Goal: Task Accomplishment & Management: Use online tool/utility

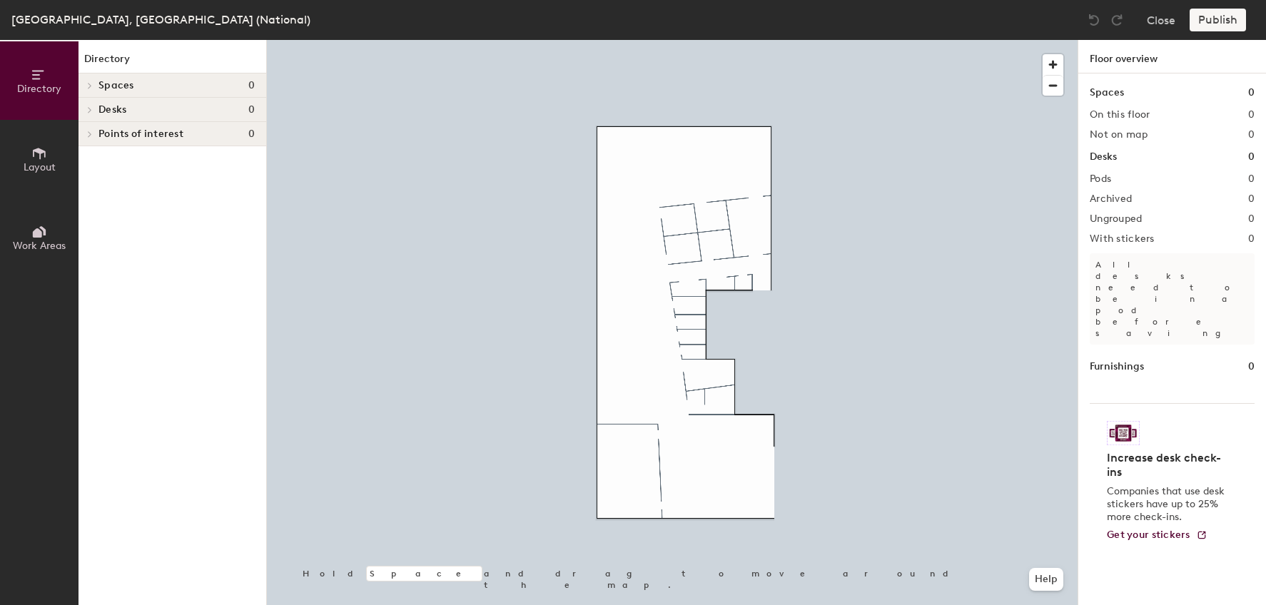
click at [662, 40] on div at bounding box center [672, 40] width 811 height 0
click at [1138, 20] on div "Close Publish" at bounding box center [1168, 20] width 172 height 23
click at [1147, 20] on button "Close" at bounding box center [1161, 20] width 29 height 23
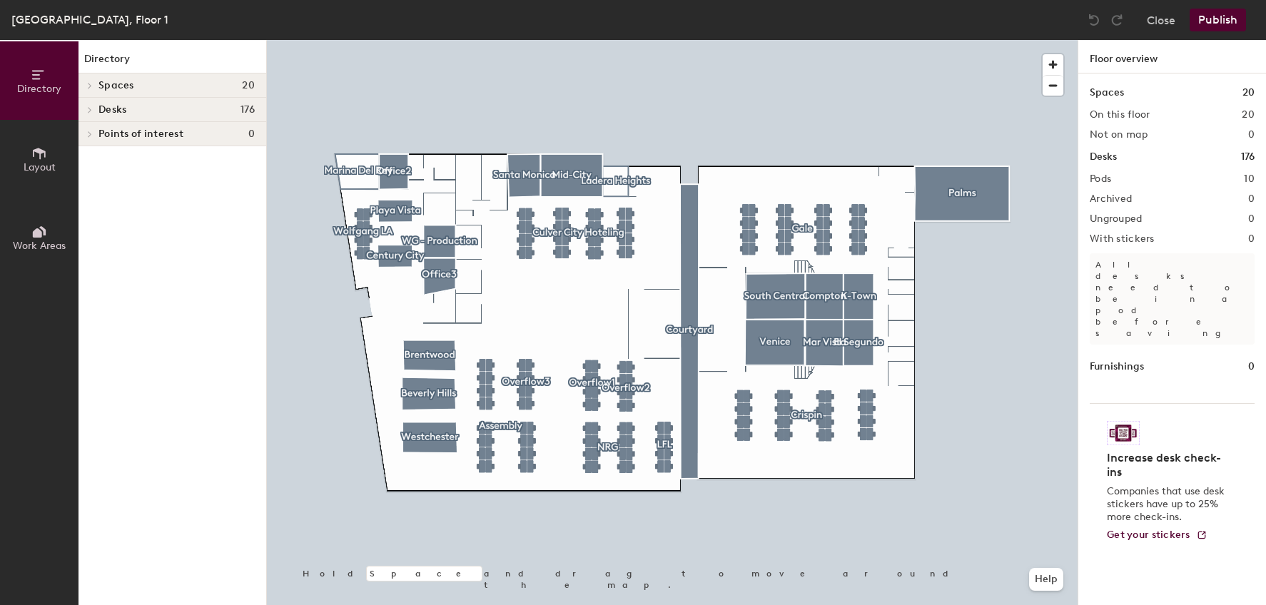
click at [35, 158] on icon at bounding box center [39, 154] width 16 height 16
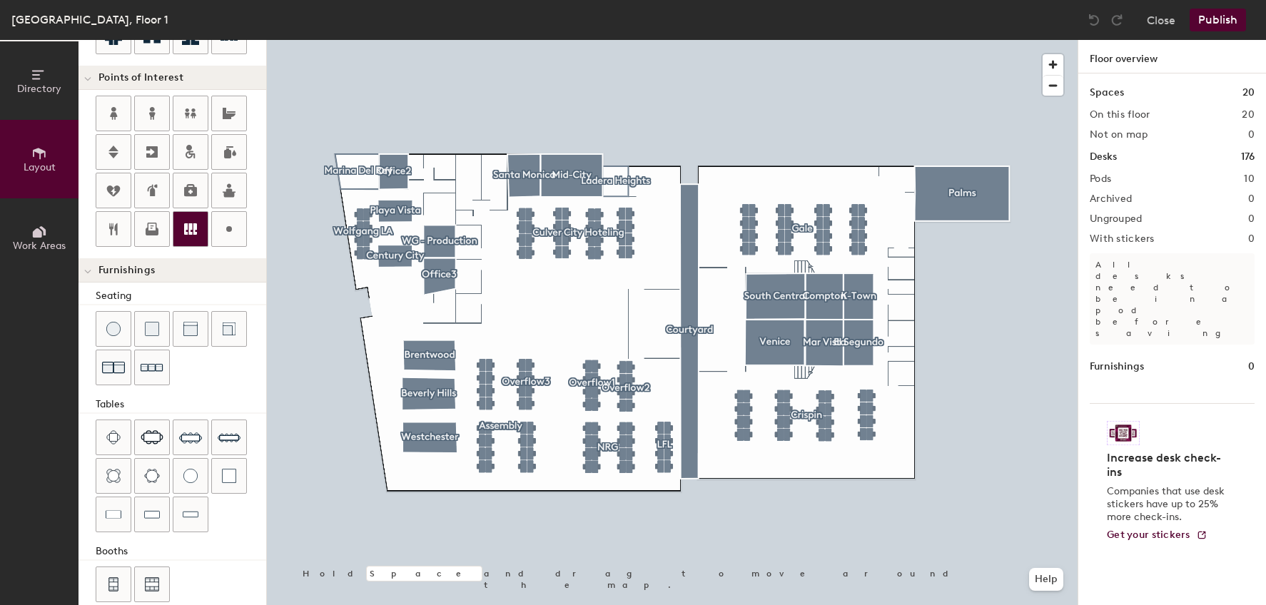
scroll to position [285, 0]
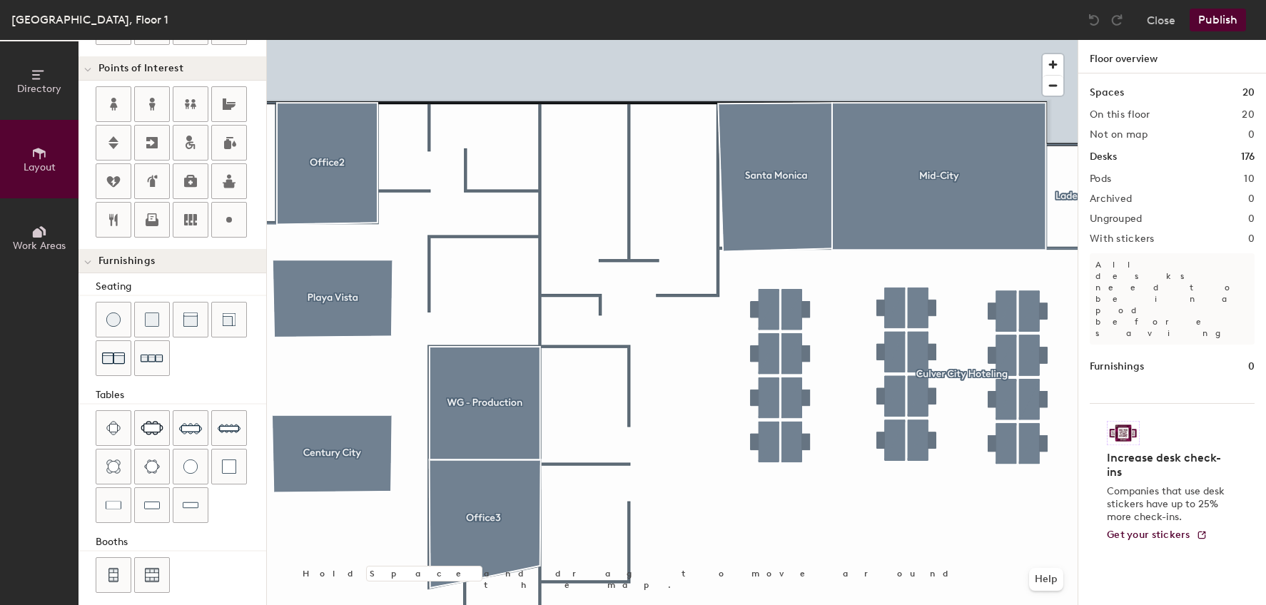
click at [673, 157] on div "Directory Layout Work Areas Layout Add space Resize Desks Points of Interest Fu…" at bounding box center [633, 322] width 1266 height 565
click at [719, 185] on span "Done" at bounding box center [725, 189] width 42 height 24
click at [680, 191] on span "Edit" at bounding box center [678, 189] width 37 height 24
click at [587, 158] on div "Directory Layout Work Areas Layout Add space Resize Desks Points of Interest Fu…" at bounding box center [633, 322] width 1266 height 565
click at [628, 195] on span "Done" at bounding box center [633, 190] width 42 height 24
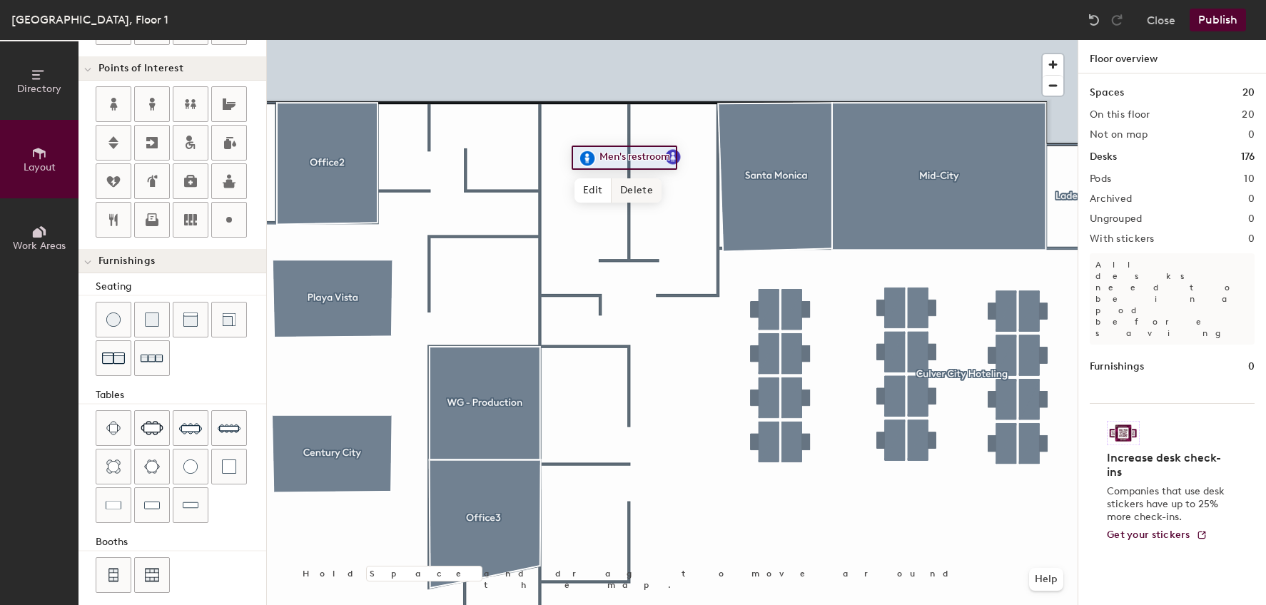
click at [676, 40] on div at bounding box center [672, 40] width 811 height 0
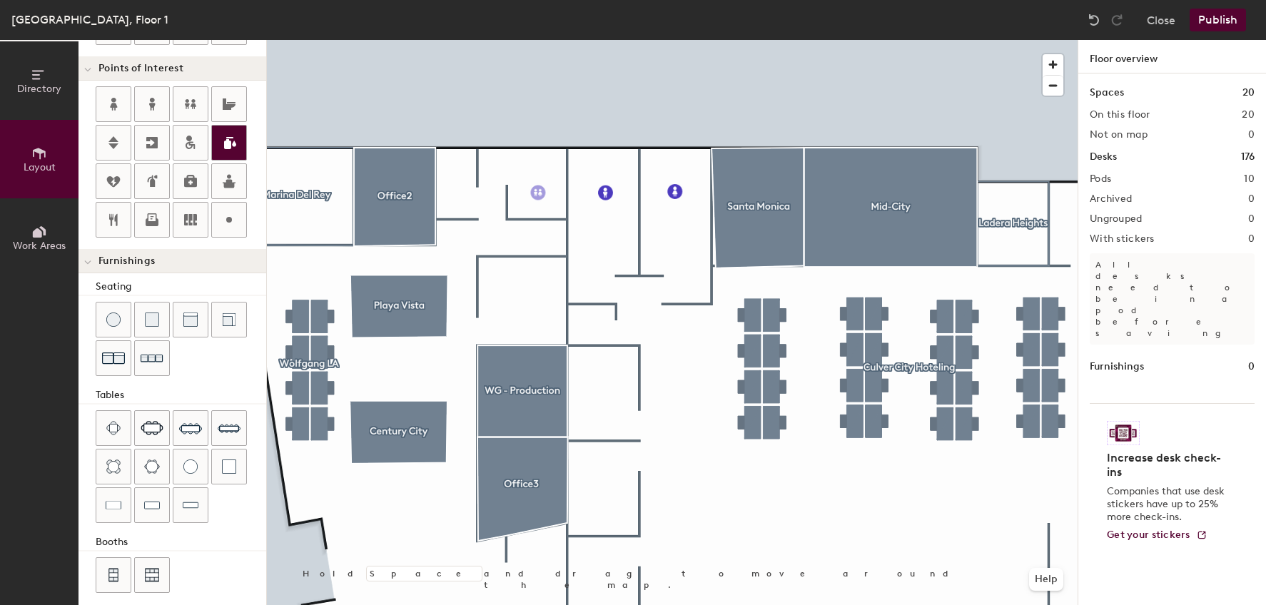
click at [538, 193] on div "Directory Layout Work Areas Layout Add space Resize Desks Points of Interest Fu…" at bounding box center [633, 322] width 1266 height 565
click at [555, 220] on span "Done" at bounding box center [565, 225] width 42 height 24
click at [455, 173] on div "Directory Layout Work Areas Layout Add space Resize Desks Points of Interest Fu…" at bounding box center [633, 322] width 1266 height 565
click at [485, 208] on span "Done" at bounding box center [482, 205] width 42 height 24
click at [521, 294] on div "Directory Layout Work Areas Layout Add space Resize Desks Points of Interest Fu…" at bounding box center [633, 322] width 1266 height 565
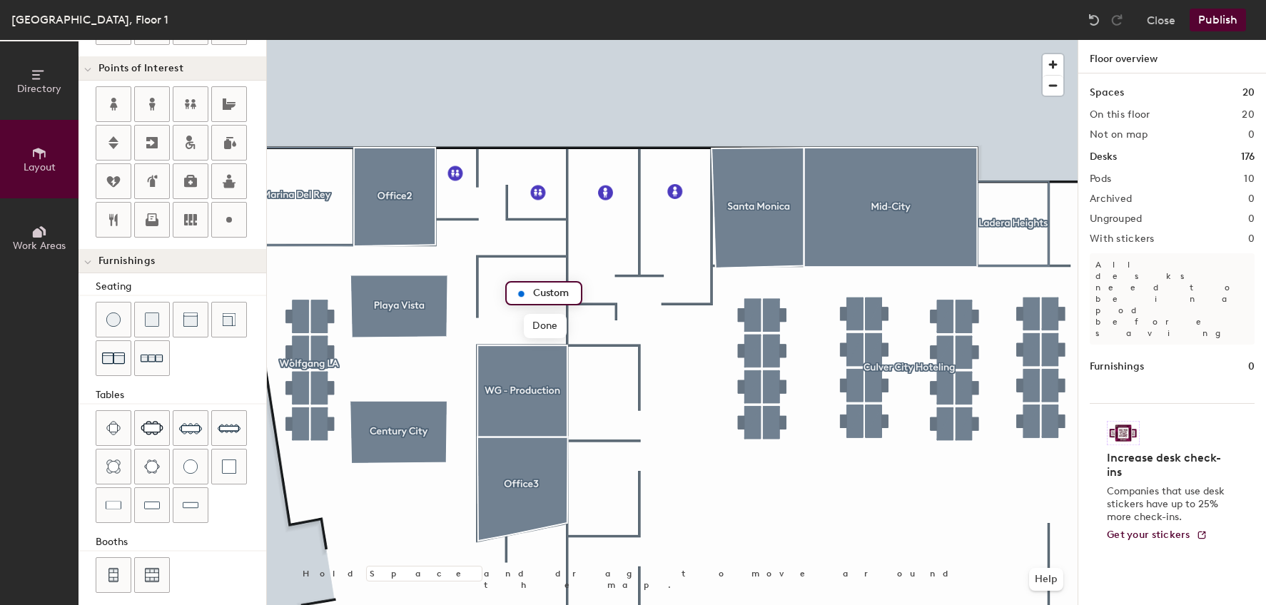
type input "20"
click at [532, 291] on input "Wellness Room" at bounding box center [570, 293] width 83 height 20
type input "Mothers Wellness Room"
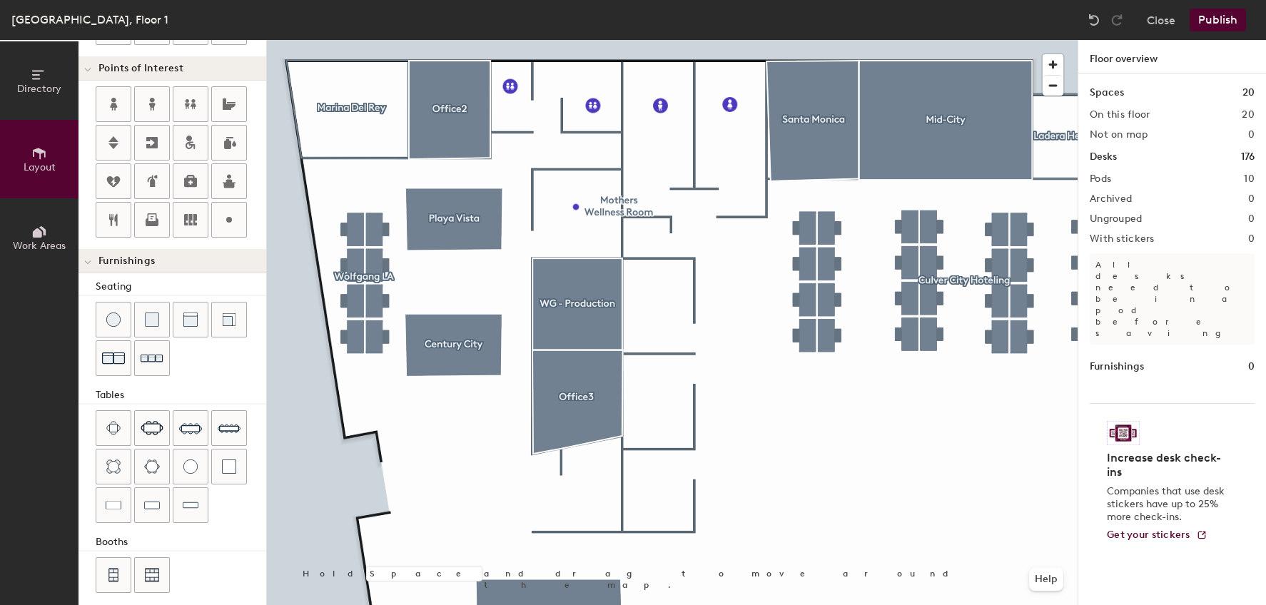
click at [392, 485] on div "Directory Layout Work Areas Layout Add space Resize Desks Points of Interest Fu…" at bounding box center [633, 322] width 1266 height 565
click at [442, 512] on span "Done" at bounding box center [438, 517] width 42 height 24
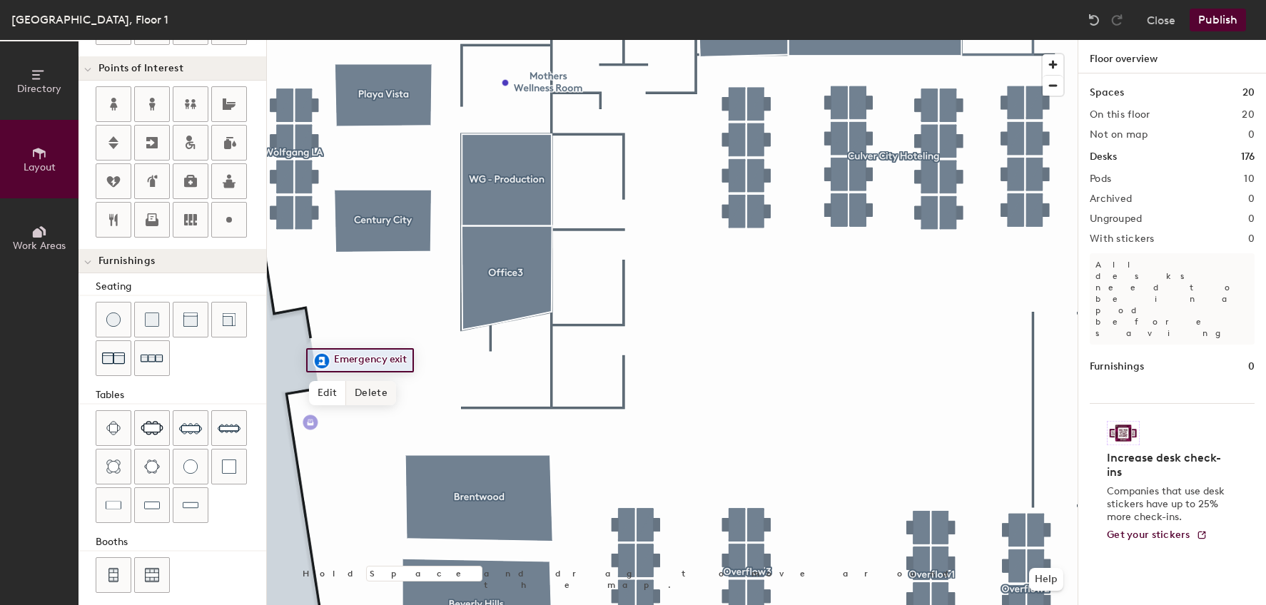
click at [310, 420] on div "Directory Layout Work Areas Layout Add space Resize Desks Points of Interest Fu…" at bounding box center [633, 322] width 1266 height 565
type input "20"
click at [322, 420] on input "Printer" at bounding box center [341, 420] width 46 height 20
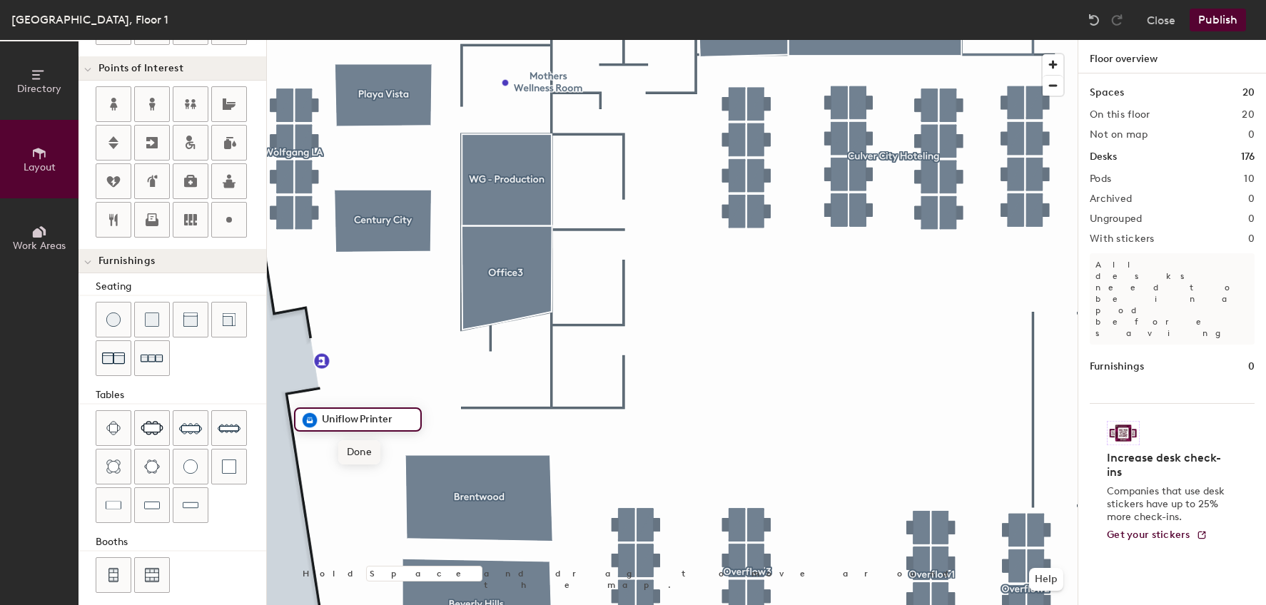
type input "Uniflow Printer"
click at [365, 451] on span "Done" at bounding box center [359, 452] width 42 height 24
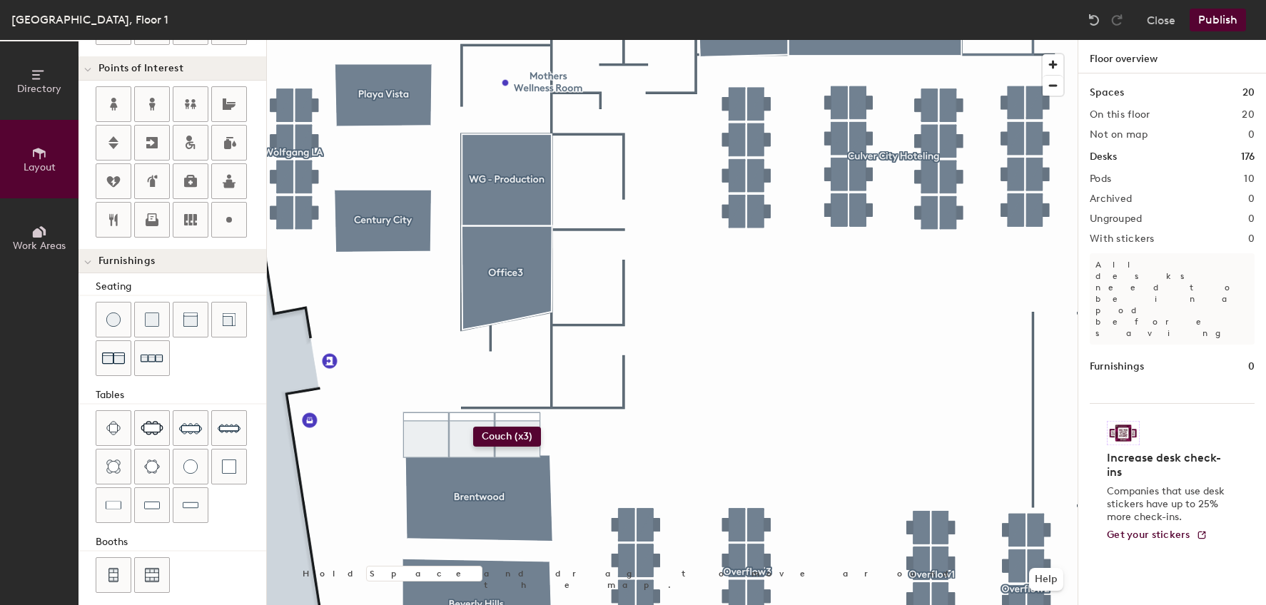
click at [473, 427] on div "Directory Layout Work Areas Layout Add space Resize Desks Points of Interest Fu…" at bounding box center [633, 322] width 1266 height 565
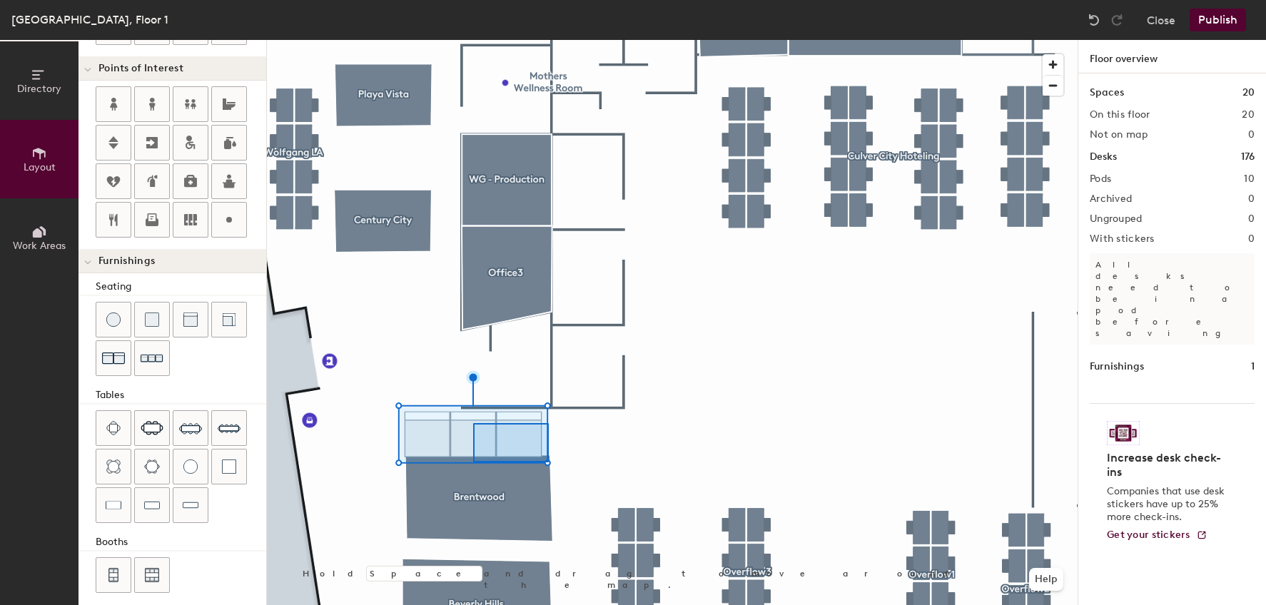
drag, startPoint x: 158, startPoint y: 364, endPoint x: 261, endPoint y: 385, distance: 105.6
click at [473, 40] on div at bounding box center [672, 40] width 811 height 0
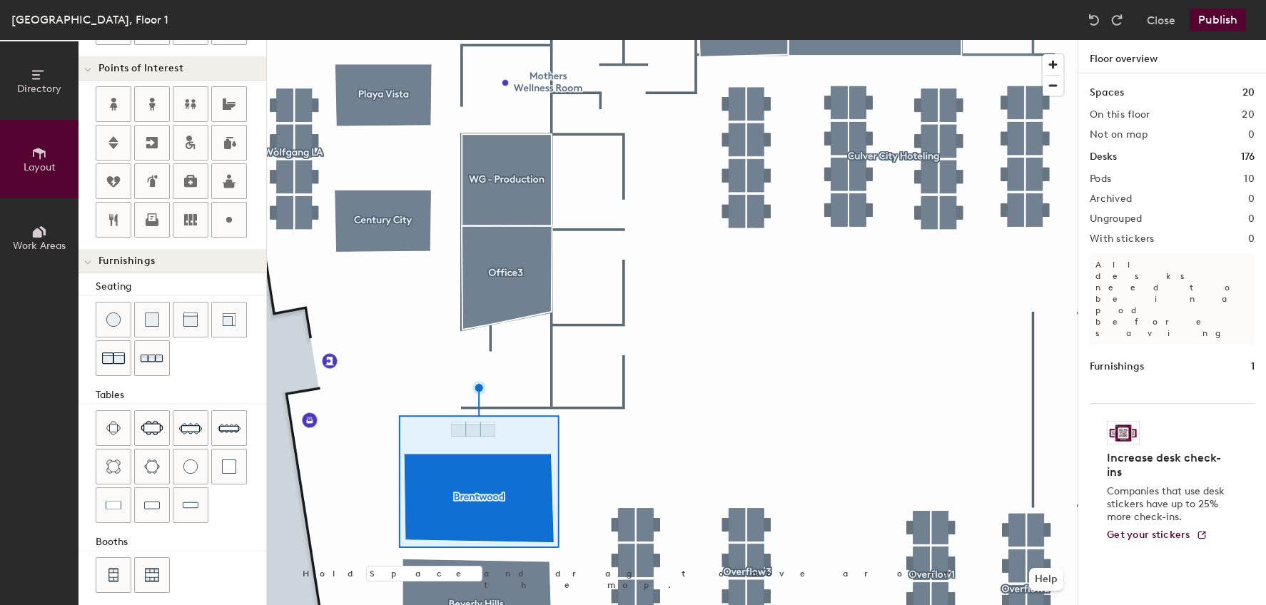
click at [480, 40] on div at bounding box center [672, 40] width 811 height 0
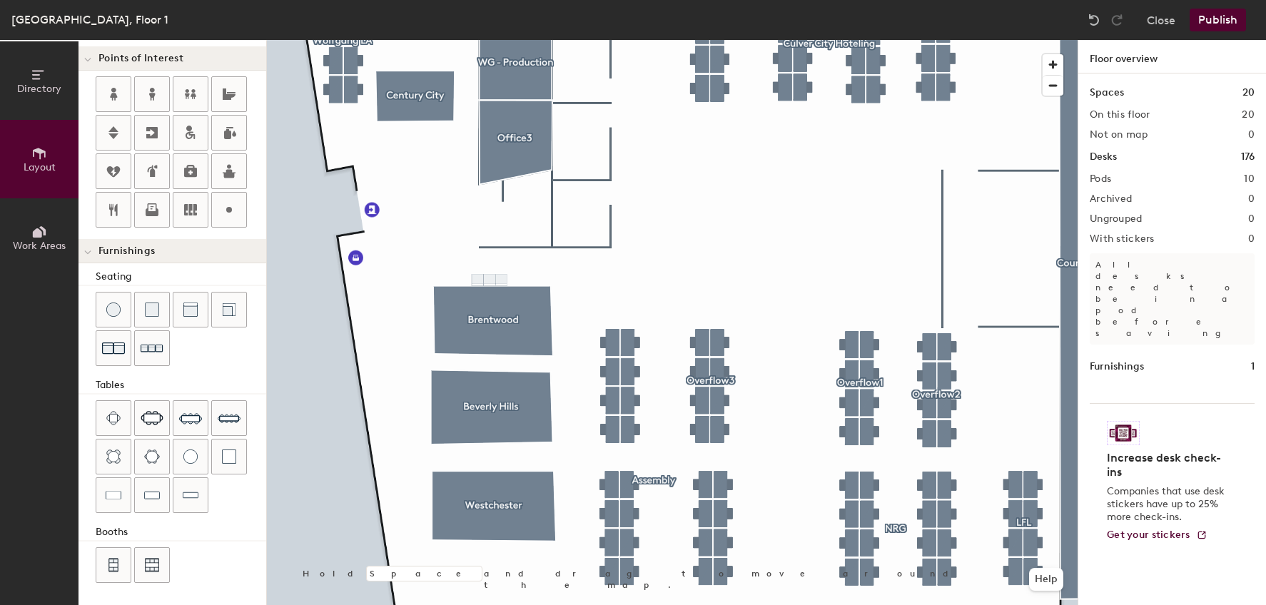
scroll to position [296, 0]
click at [469, 449] on div "Directory Layout Work Areas Layout Add space Resize Desks Points of Interest Fu…" at bounding box center [633, 322] width 1266 height 565
drag, startPoint x: 187, startPoint y: 300, endPoint x: 506, endPoint y: 363, distance: 325.2
click at [506, 40] on div at bounding box center [672, 40] width 811 height 0
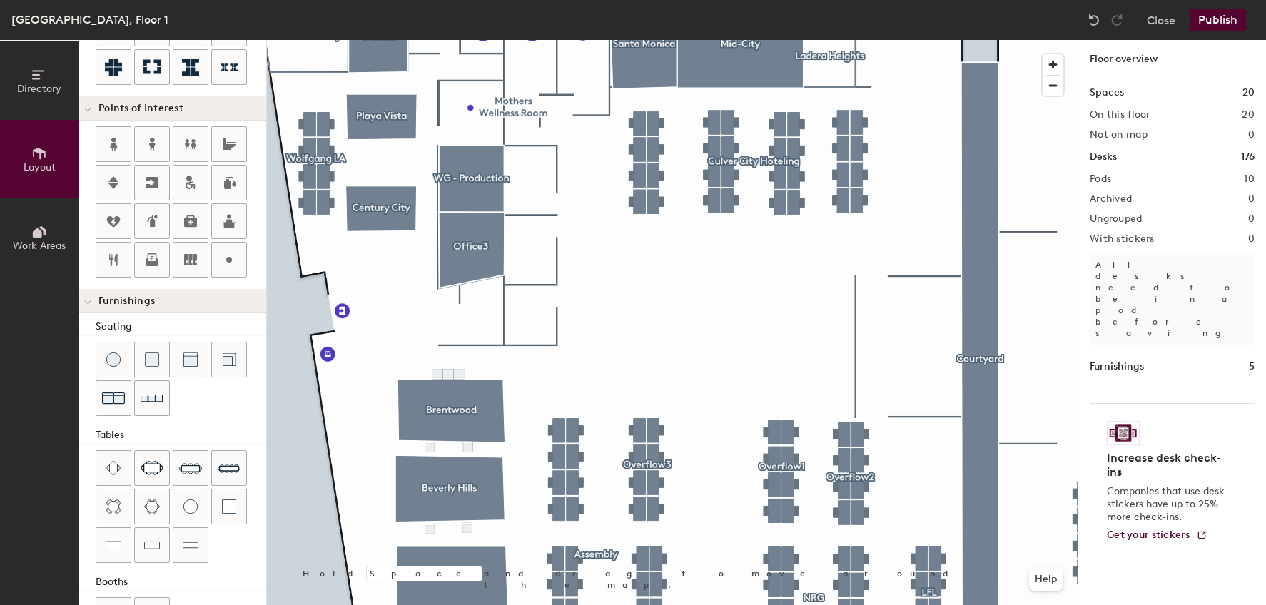
scroll to position [225, 0]
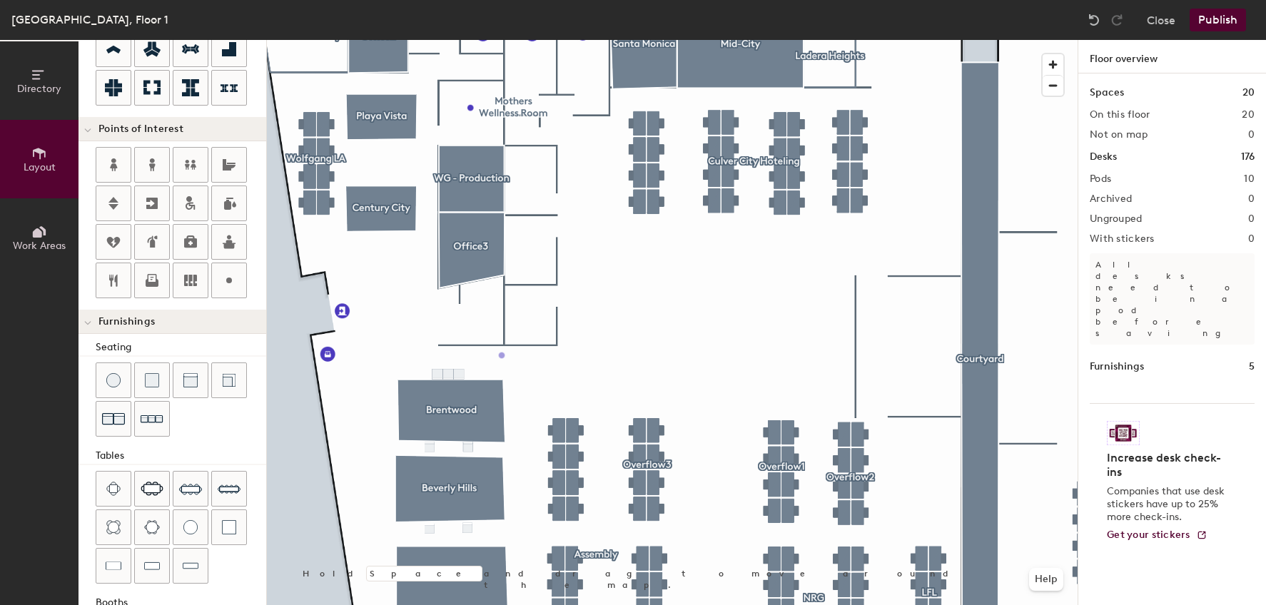
click at [502, 355] on div "Directory Layout Work Areas Layout Add space Resize Desks Points of Interest Fu…" at bounding box center [633, 322] width 1266 height 565
type input "20"
click at [513, 355] on input "Phone Booths" at bounding box center [548, 355] width 77 height 20
type input "(5) Phone Booths"
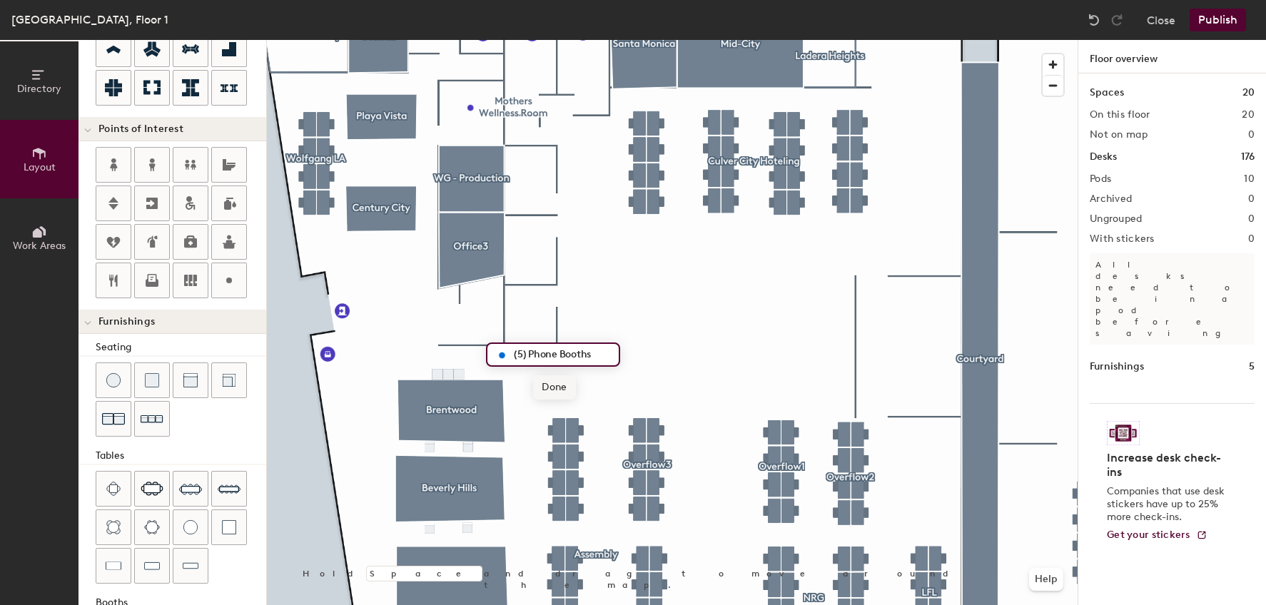
click at [555, 390] on span "Done" at bounding box center [554, 387] width 42 height 24
click at [666, 314] on div "Directory Layout Work Areas Layout Add space Resize Desks Points of Interest Fu…" at bounding box center [633, 322] width 1266 height 565
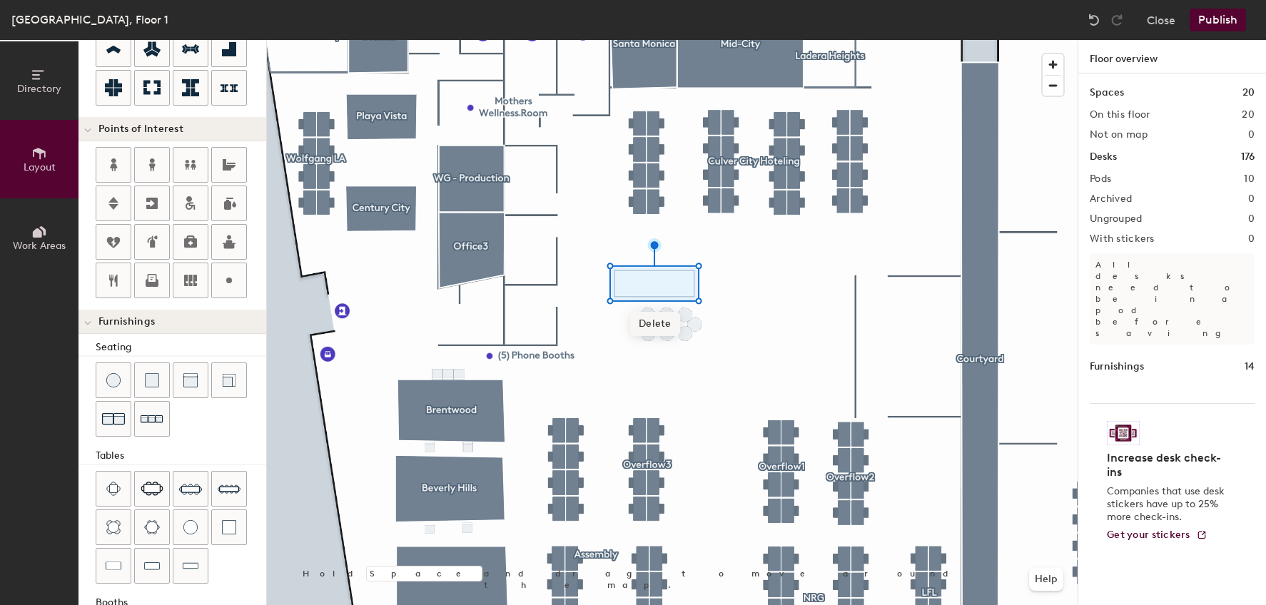
click at [662, 323] on span "Delete" at bounding box center [655, 324] width 50 height 24
click at [629, 40] on div at bounding box center [672, 40] width 811 height 0
click at [632, 40] on div at bounding box center [672, 40] width 811 height 0
click at [660, 365] on span "Delete" at bounding box center [667, 368] width 50 height 24
click at [647, 305] on div "Directory Layout Work Areas Layout Add space Resize Desks Points of Interest Fu…" at bounding box center [633, 322] width 1266 height 565
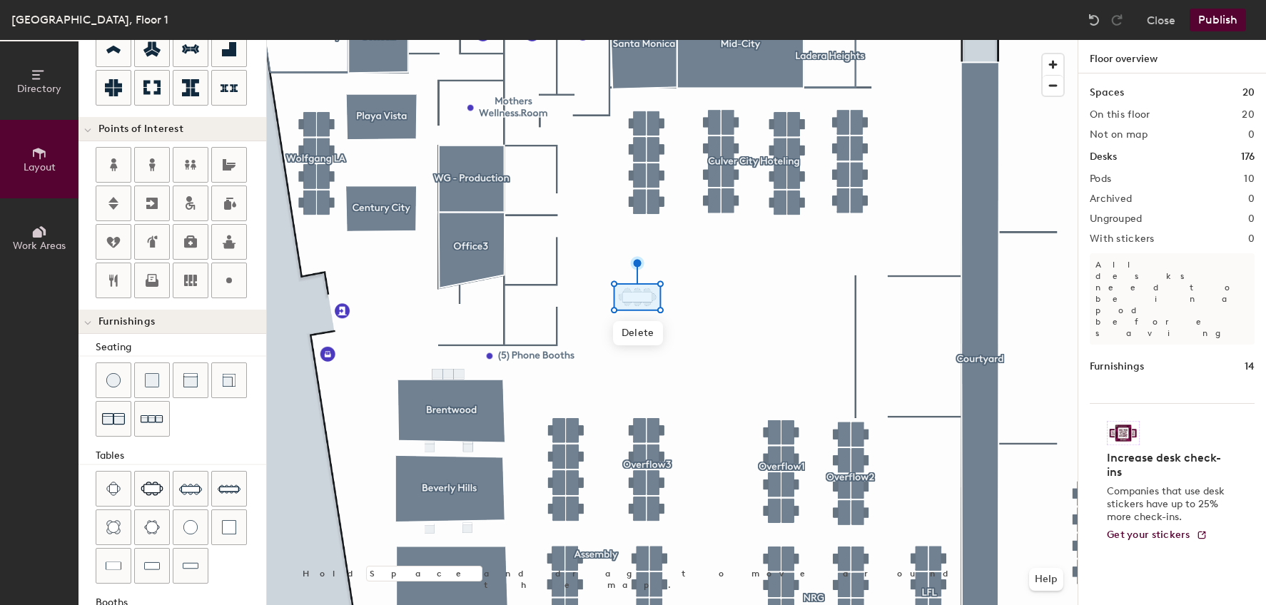
type input "40"
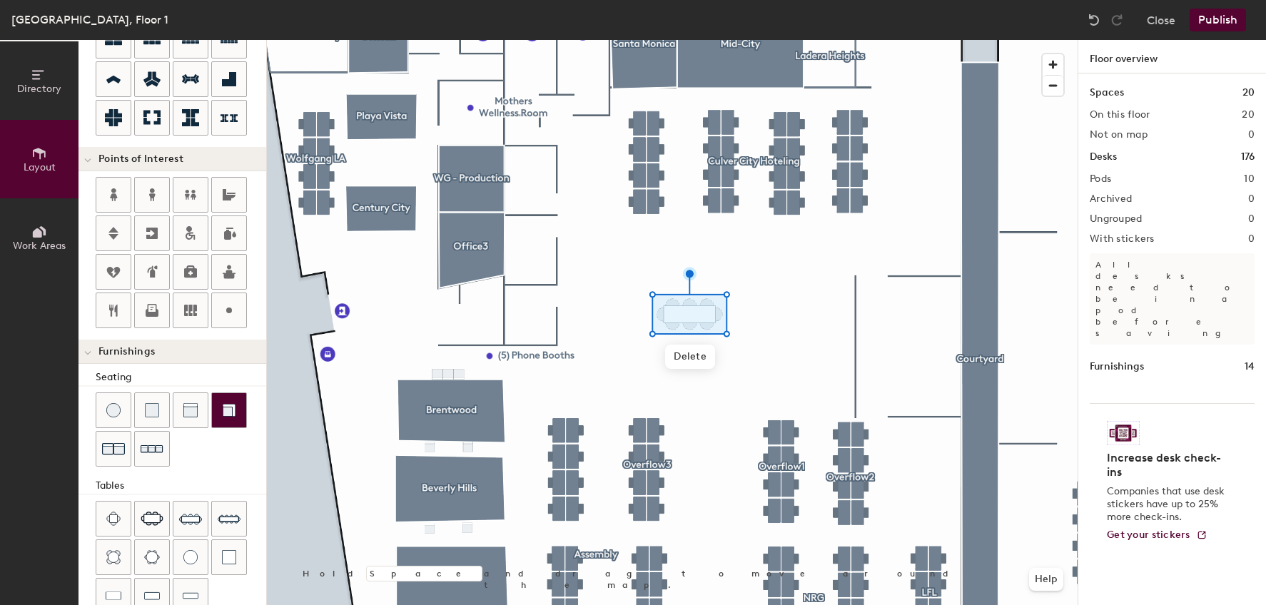
scroll to position [285, 0]
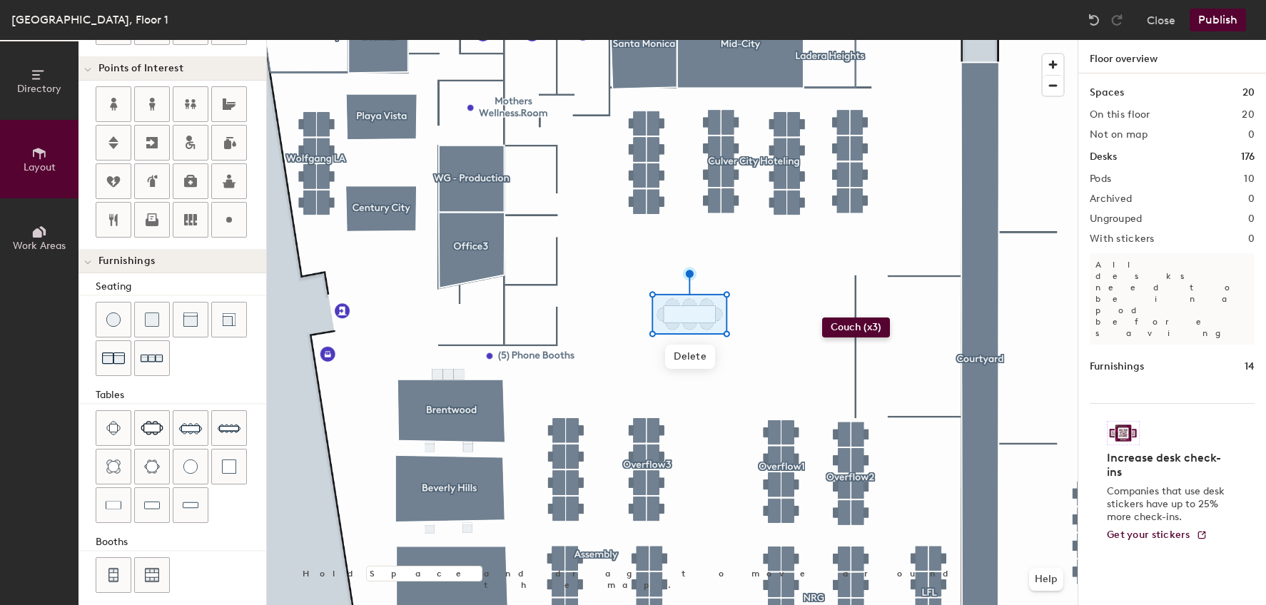
click at [822, 317] on div "Directory Layout Work Areas Layout Add space Resize Desks Points of Interest Fu…" at bounding box center [633, 322] width 1266 height 565
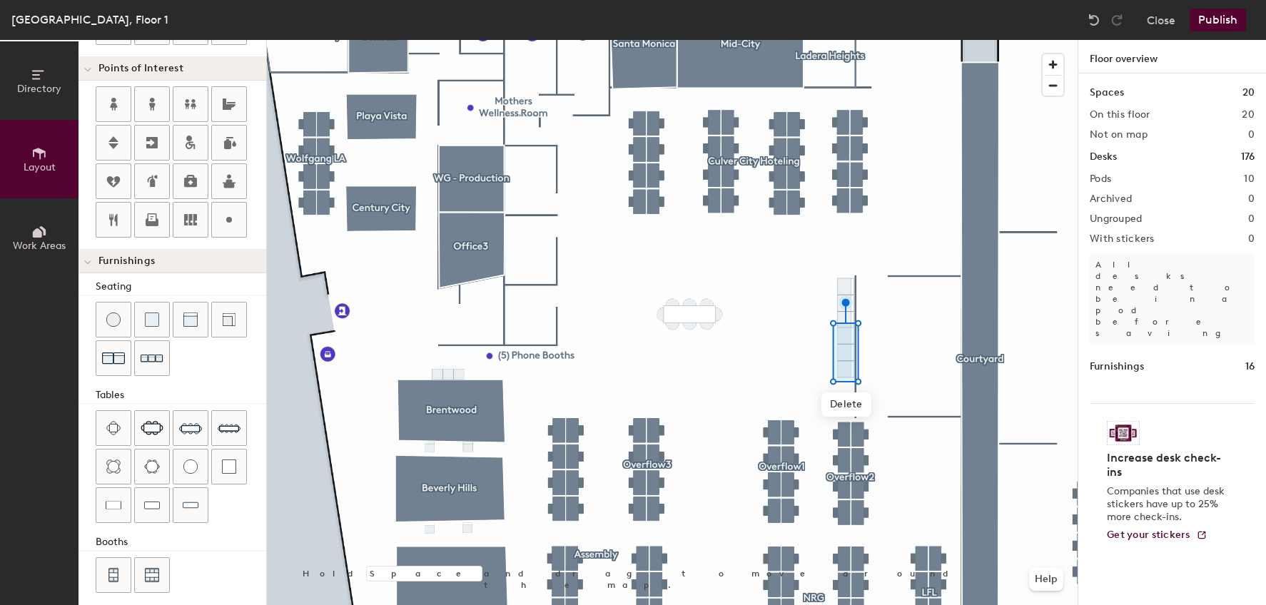
click at [794, 386] on div "Directory Layout Work Areas Layout Add space Resize Desks Points of Interest Fu…" at bounding box center [633, 322] width 1266 height 565
click at [671, 354] on div "Directory Layout Work Areas Layout Add space Resize Desks Points of Interest Fu…" at bounding box center [633, 322] width 1266 height 565
click at [778, 332] on div "Directory Layout Work Areas Layout Add space Resize Desks Points of Interest Fu…" at bounding box center [633, 322] width 1266 height 565
click at [778, 334] on div "Directory Layout Work Areas Layout Add space Resize Desks Points of Interest Fu…" at bounding box center [633, 322] width 1266 height 565
click at [762, 306] on div "Directory Layout Work Areas Layout Add space Resize Desks Points of Interest Fu…" at bounding box center [633, 322] width 1266 height 565
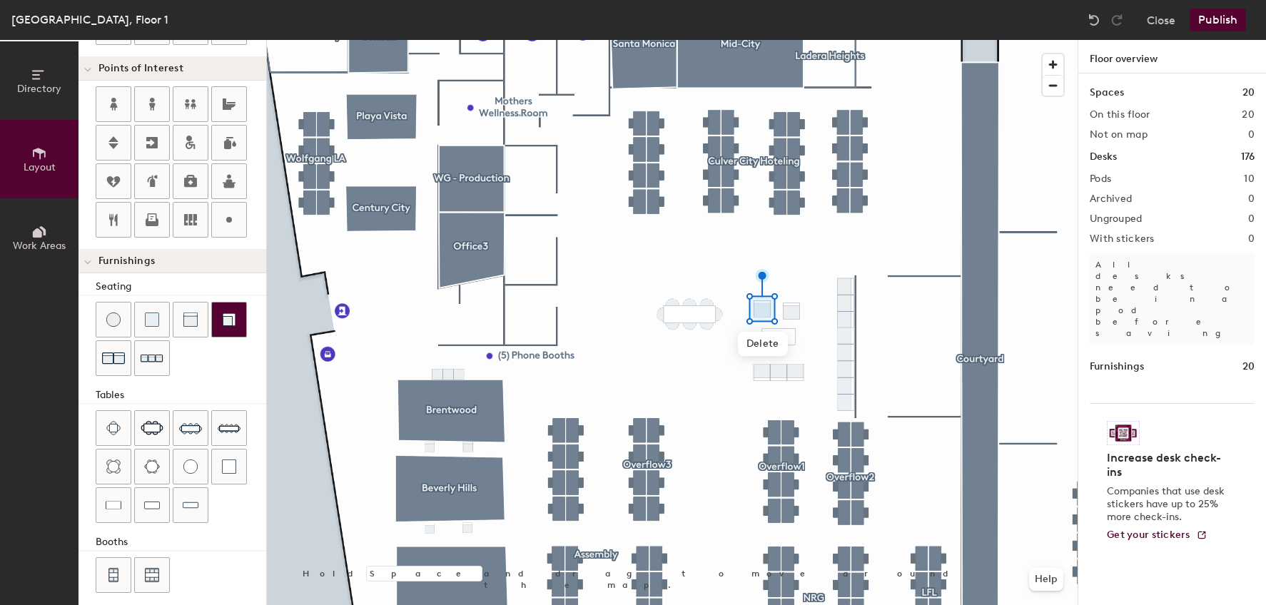
click at [791, 306] on div "Directory Layout Work Areas Layout Add space Resize Desks Points of Interest Fu…" at bounding box center [633, 322] width 1266 height 565
click at [701, 40] on div at bounding box center [672, 40] width 811 height 0
drag, startPoint x: 195, startPoint y: 324, endPoint x: 785, endPoint y: 339, distance: 590.2
click at [776, 40] on div at bounding box center [672, 40] width 811 height 0
click at [810, 337] on div "Directory Layout Work Areas Layout Add space Resize Desks Points of Interest Fu…" at bounding box center [633, 322] width 1266 height 565
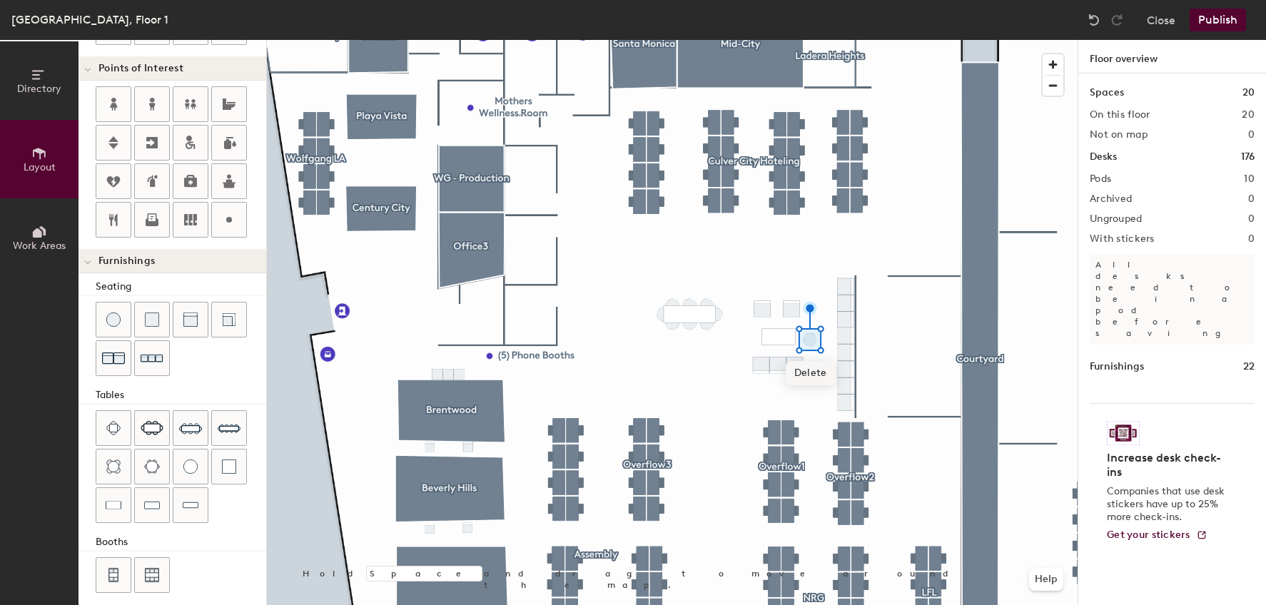
click at [689, 40] on div at bounding box center [672, 40] width 811 height 0
drag, startPoint x: 112, startPoint y: 323, endPoint x: 793, endPoint y: 361, distance: 681.7
click at [811, 40] on div at bounding box center [672, 40] width 811 height 0
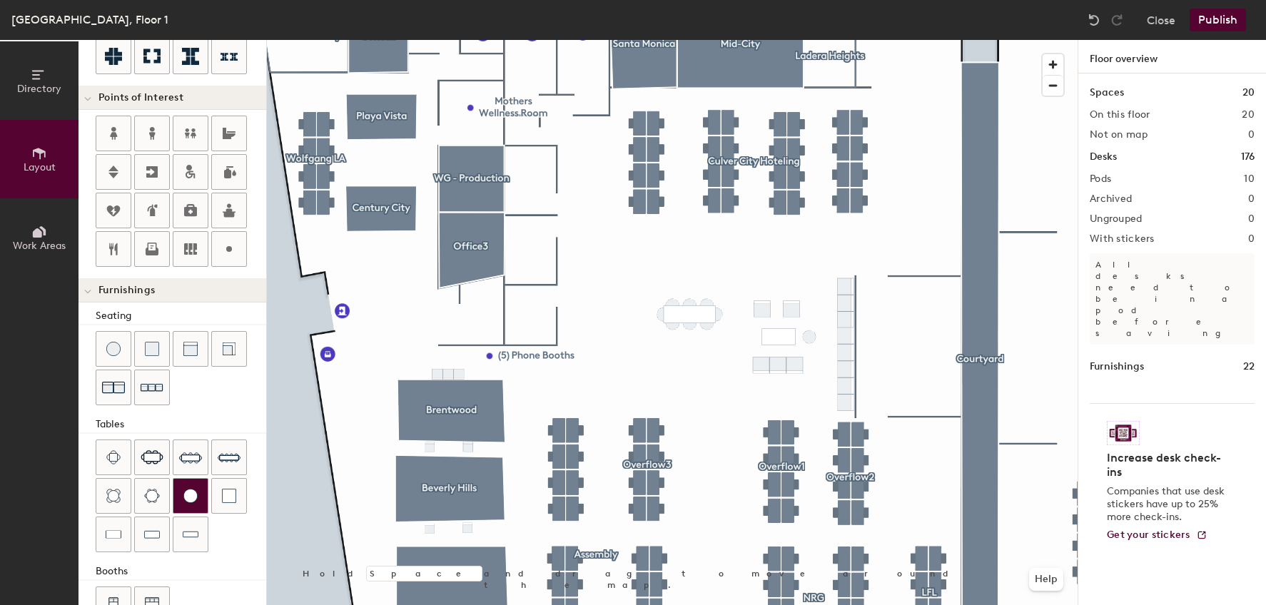
scroll to position [296, 0]
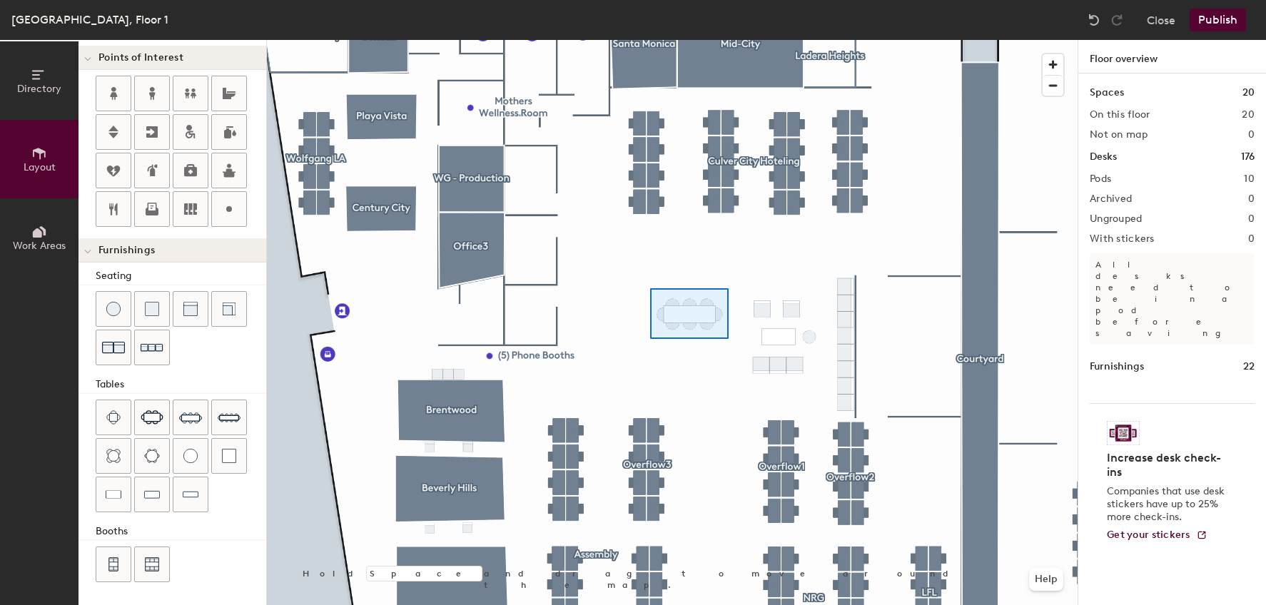
click at [650, 40] on div at bounding box center [672, 40] width 811 height 0
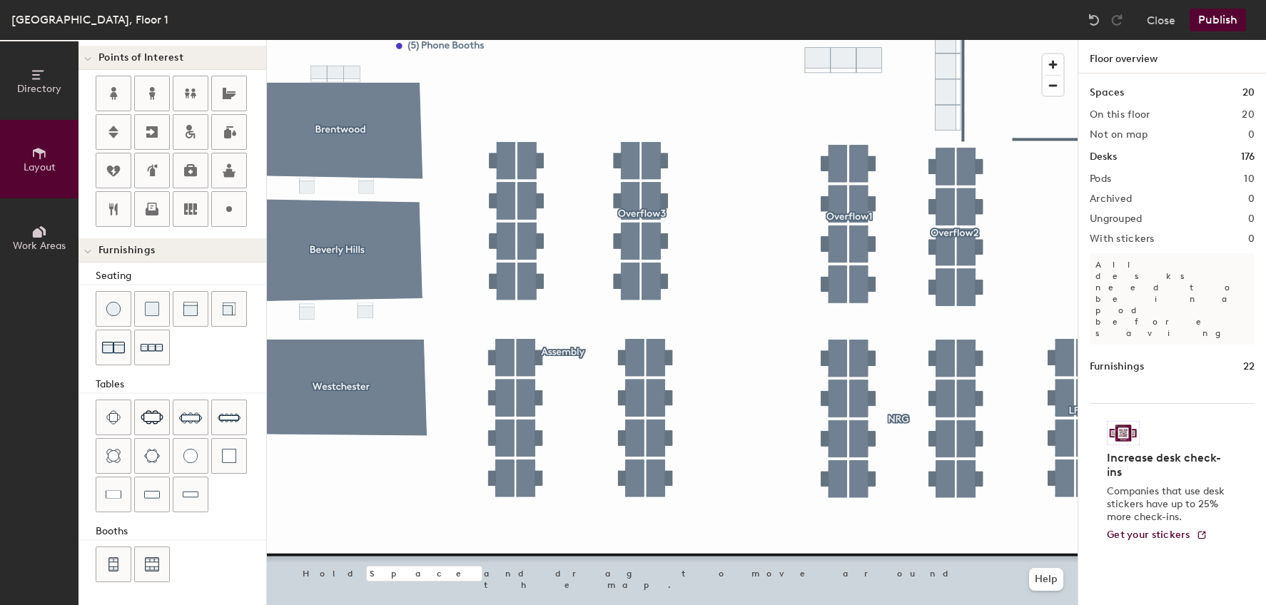
click at [740, 215] on div "Directory Layout Work Areas Layout Add space Resize Desks Points of Interest Fu…" at bounding box center [633, 322] width 1266 height 565
type input "40"
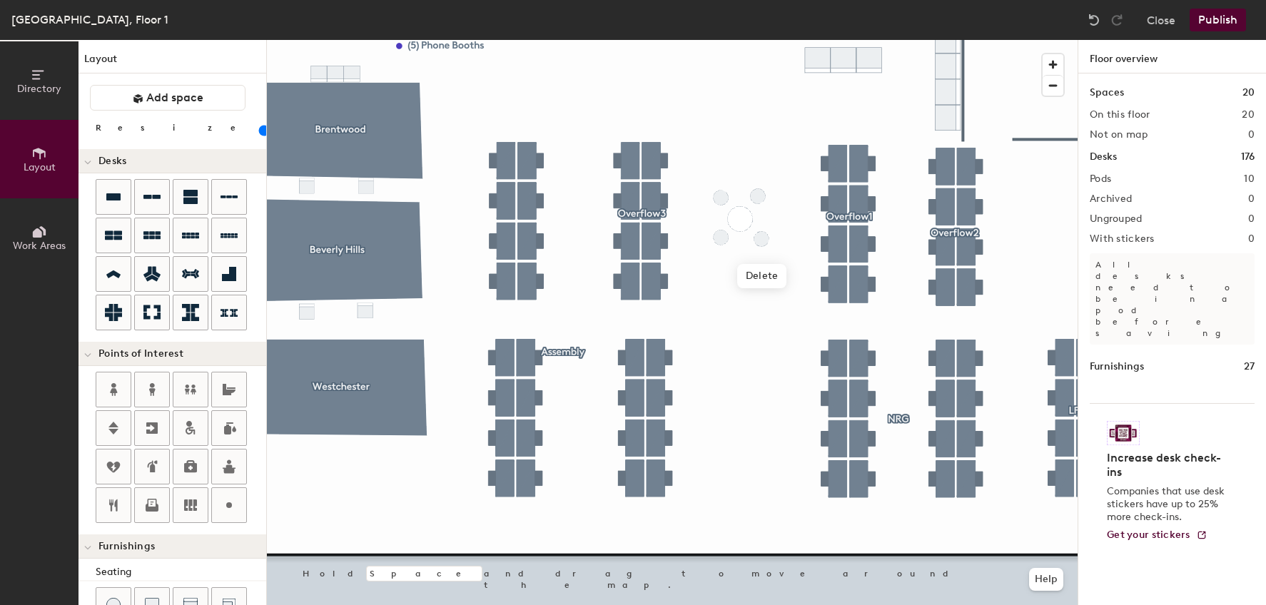
scroll to position [296, 0]
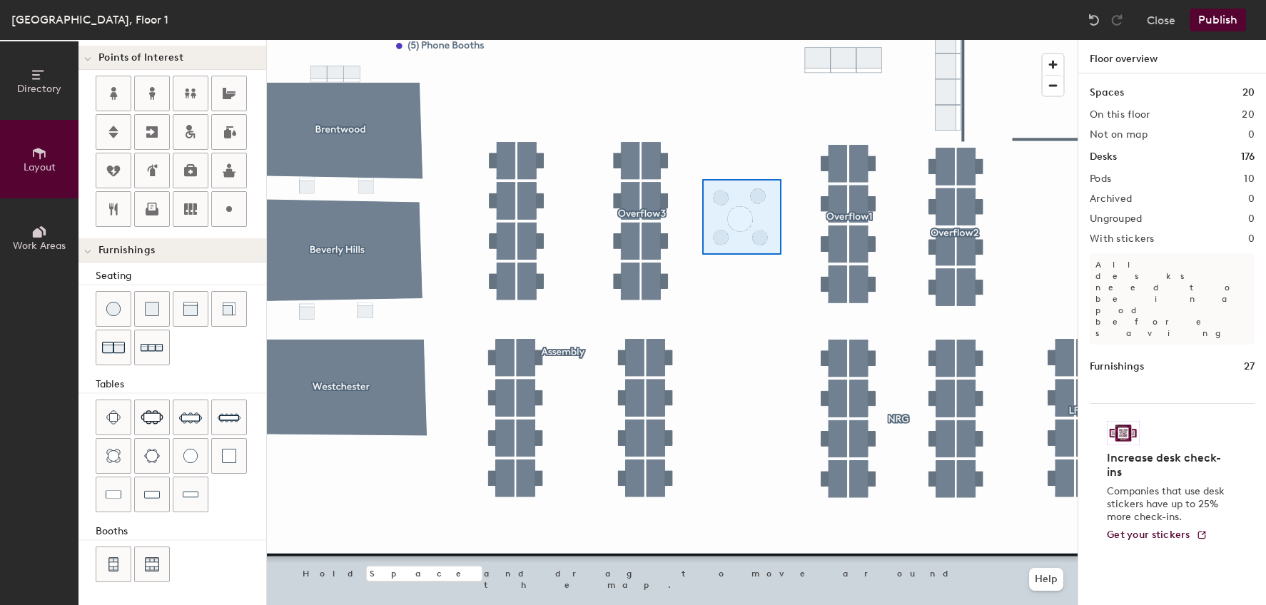
click at [702, 40] on div at bounding box center [672, 40] width 811 height 0
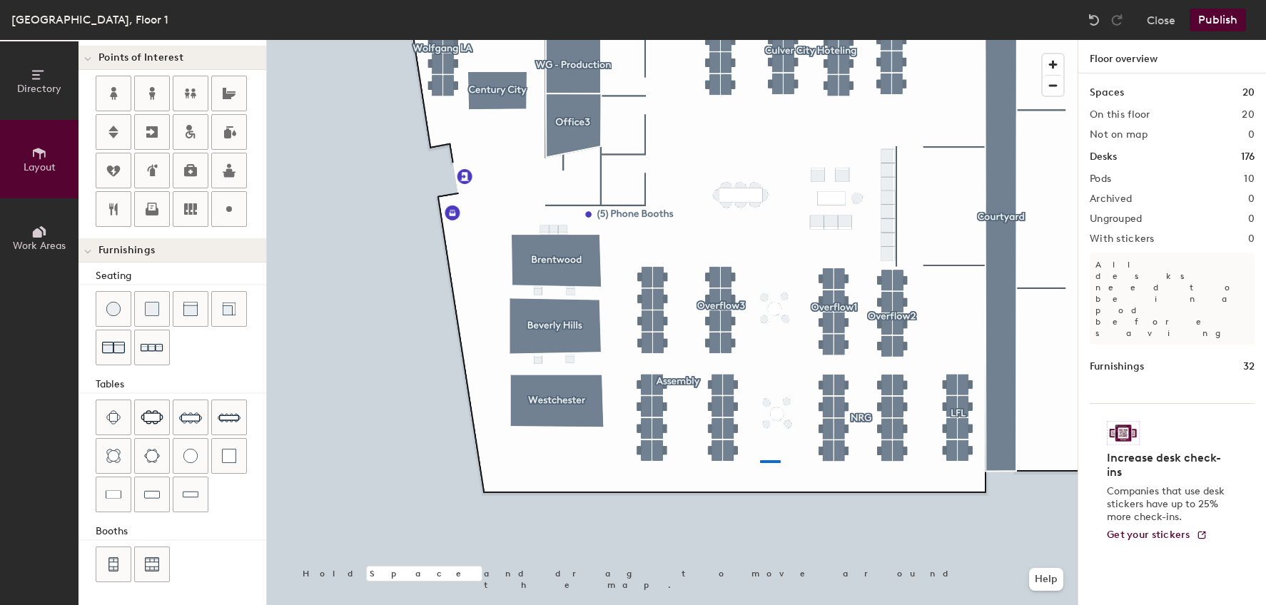
click at [760, 40] on div at bounding box center [672, 40] width 811 height 0
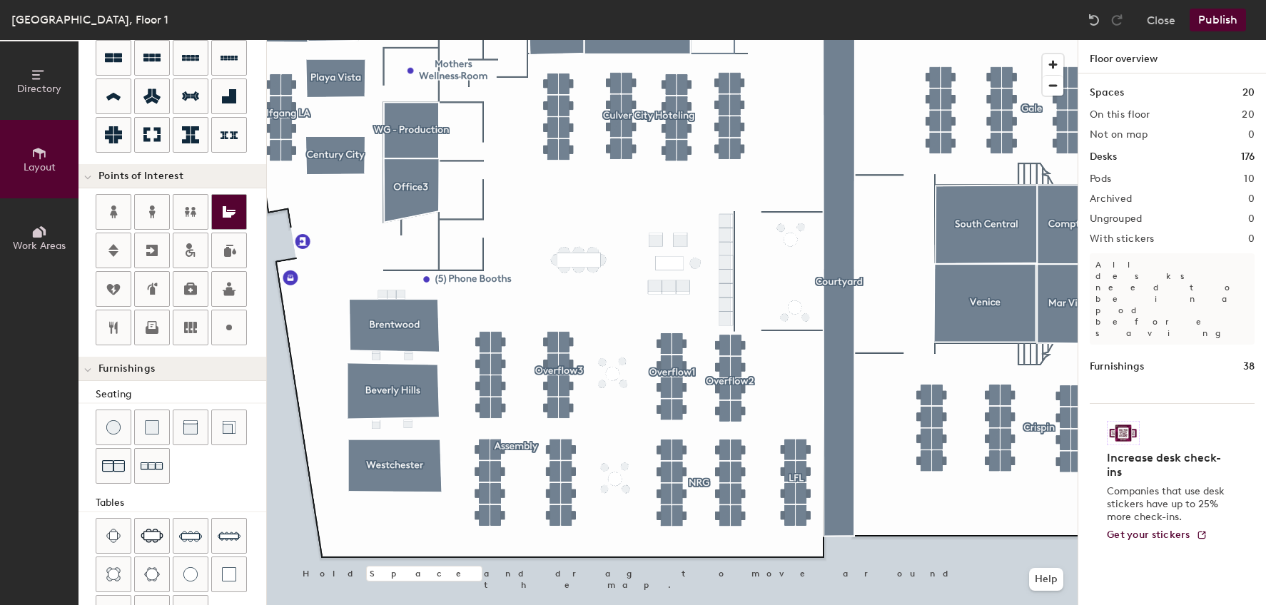
scroll to position [11, 0]
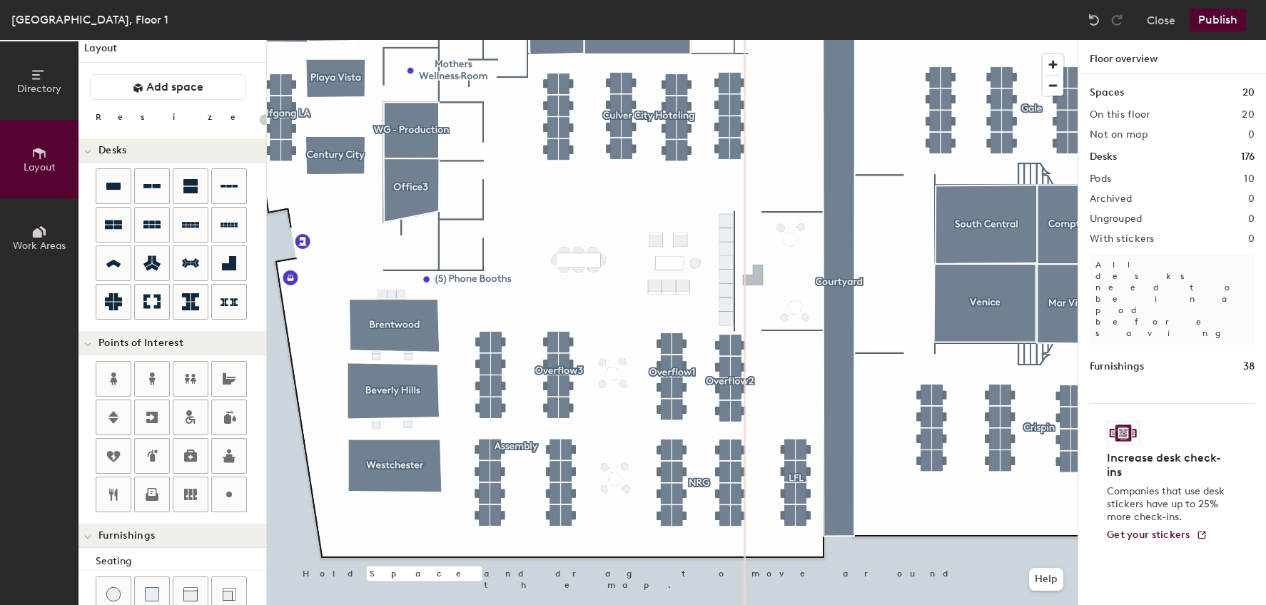
click at [753, 278] on div "Directory Layout Work Areas Layout Add space Resize Desks Points of Interest Fu…" at bounding box center [633, 322] width 1266 height 565
drag, startPoint x: 230, startPoint y: 265, endPoint x: 801, endPoint y: 320, distance: 574.2
click at [787, 40] on div at bounding box center [672, 40] width 811 height 0
click at [813, 317] on div "Directory Layout Work Areas Layout Add space Resize Desks Points of Interest Fu…" at bounding box center [633, 322] width 1266 height 565
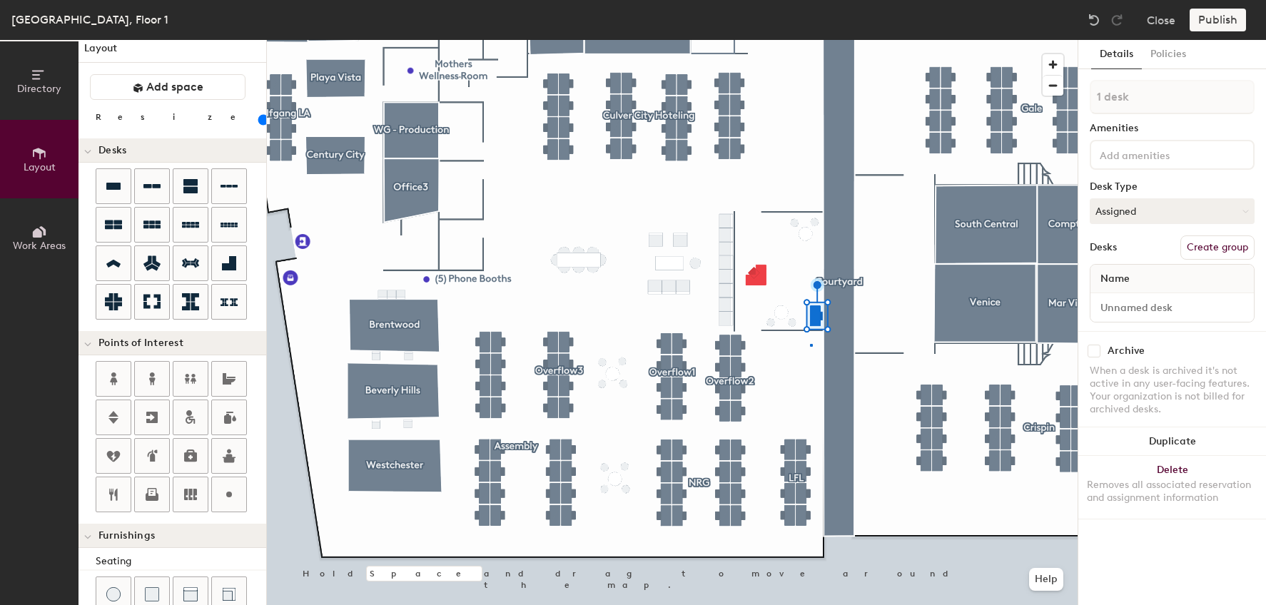
drag, startPoint x: 105, startPoint y: 190, endPoint x: 811, endPoint y: 344, distance: 722.3
click at [811, 40] on div at bounding box center [672, 40] width 811 height 0
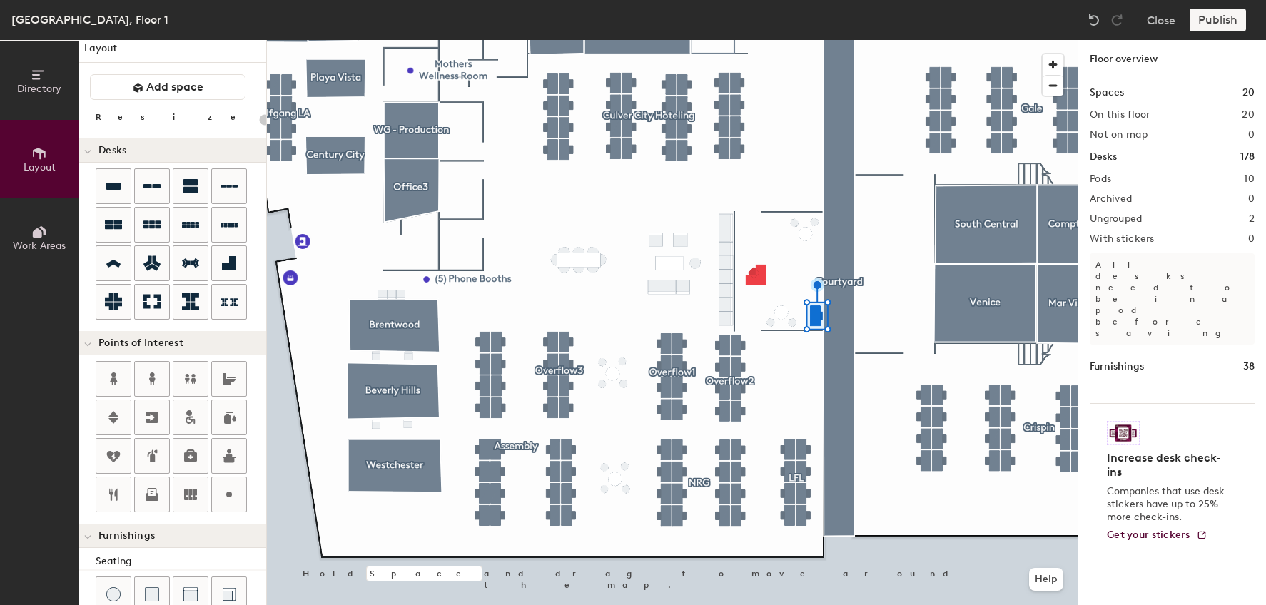
type input "100"
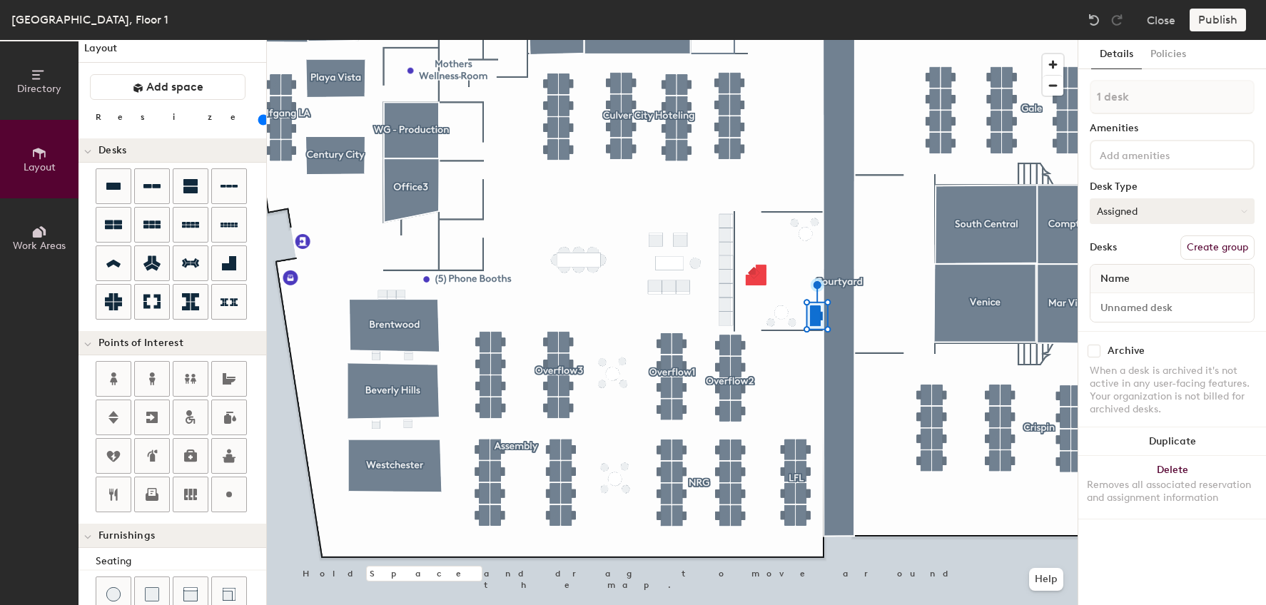
click at [1139, 214] on button "Assigned" at bounding box center [1171, 211] width 165 height 26
click at [1129, 254] on div "Assigned" at bounding box center [1161, 255] width 143 height 21
click at [1123, 274] on span "Name" at bounding box center [1115, 279] width 44 height 26
click at [1138, 311] on input at bounding box center [1172, 308] width 158 height 20
type input "Security"
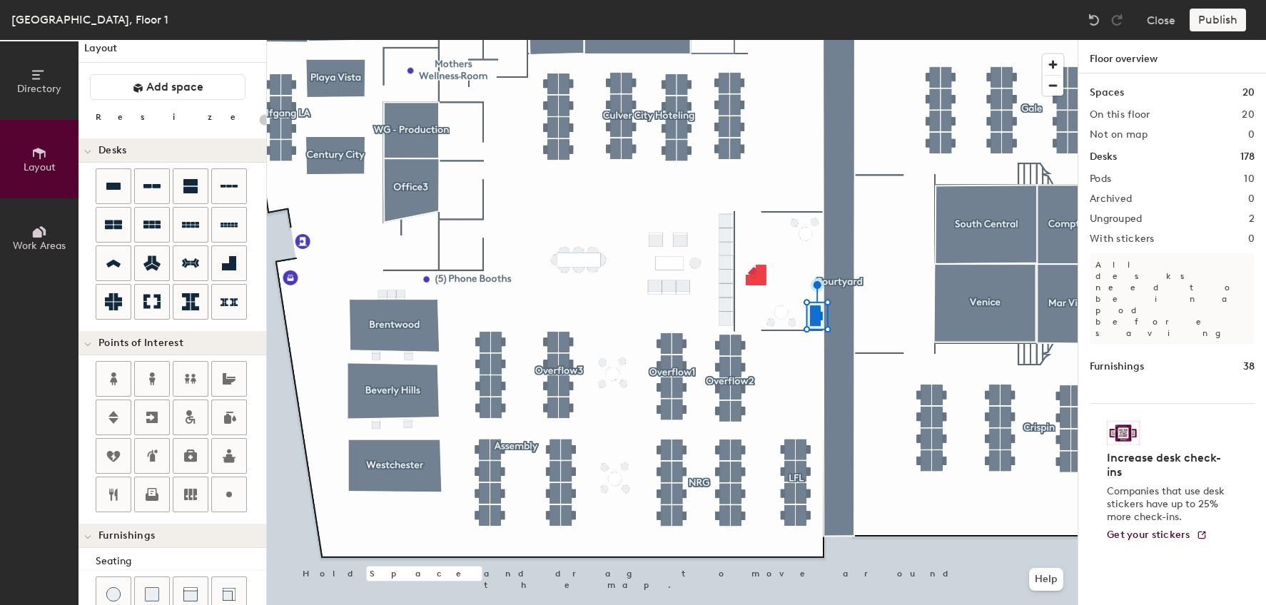
type input "100"
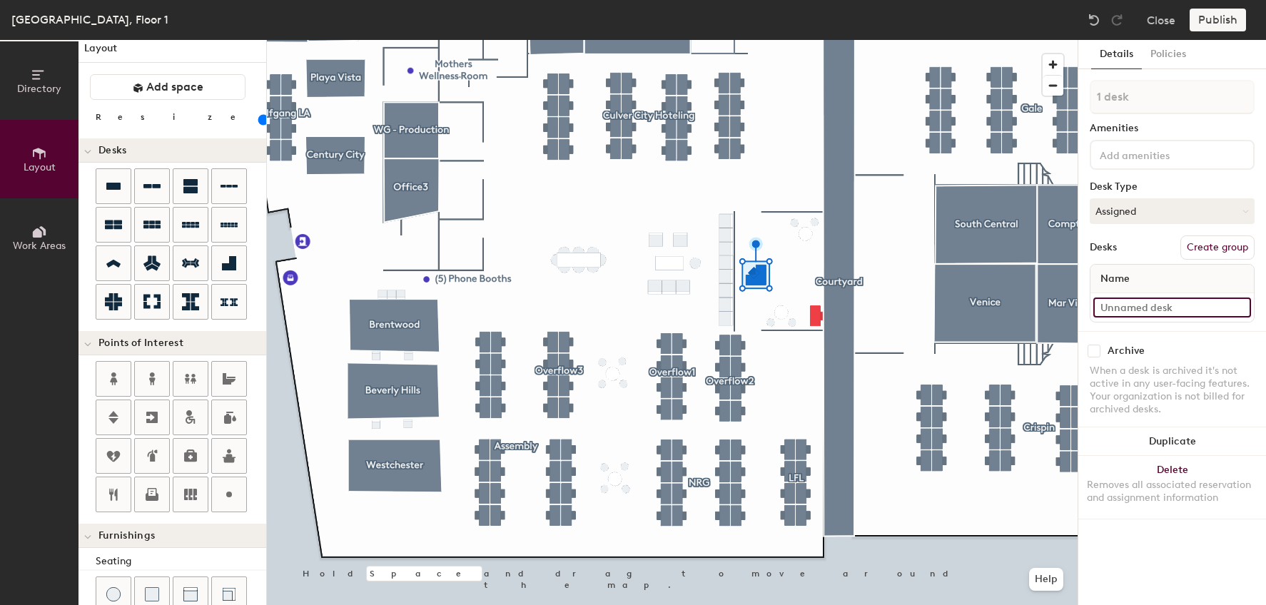
click at [1137, 305] on input at bounding box center [1172, 308] width 158 height 20
type input "Reception"
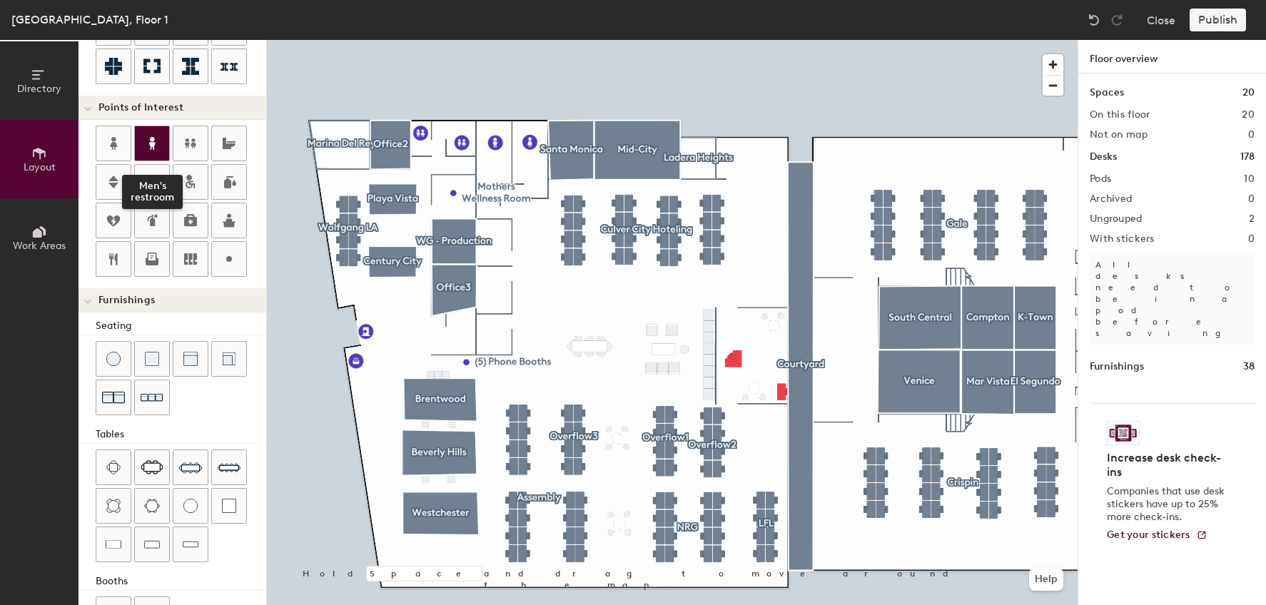
scroll to position [225, 0]
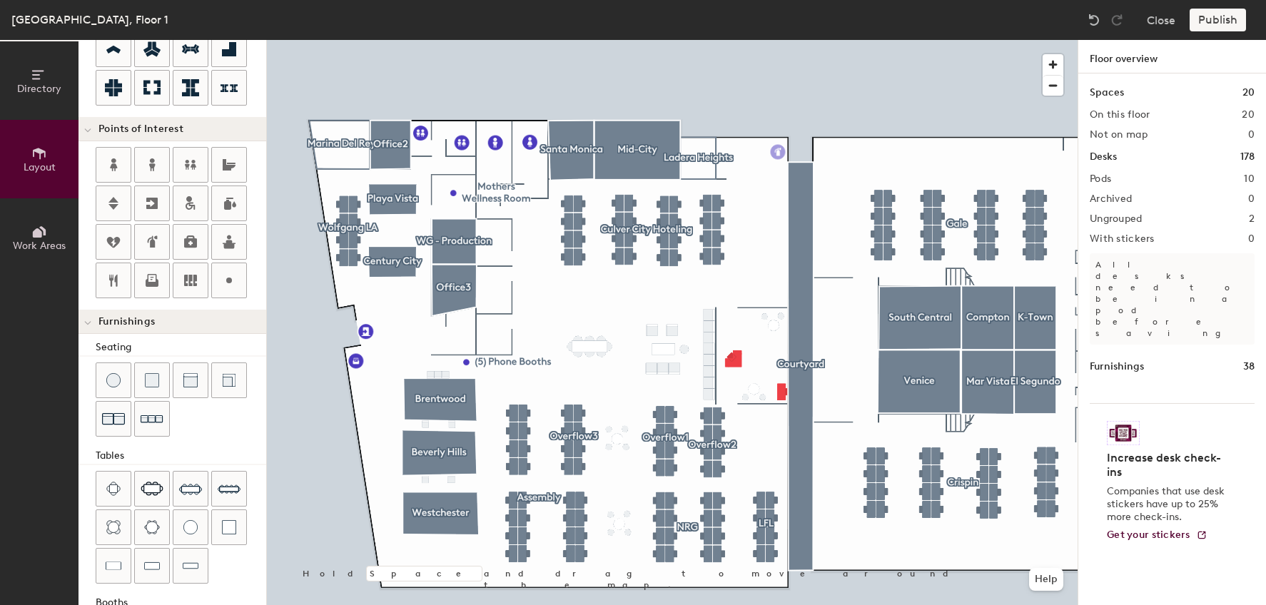
click at [778, 152] on div "Directory Layout Work Areas Layout Add space Resize Desks Points of Interest Fu…" at bounding box center [633, 322] width 1266 height 565
click at [838, 183] on span "Done" at bounding box center [834, 184] width 42 height 24
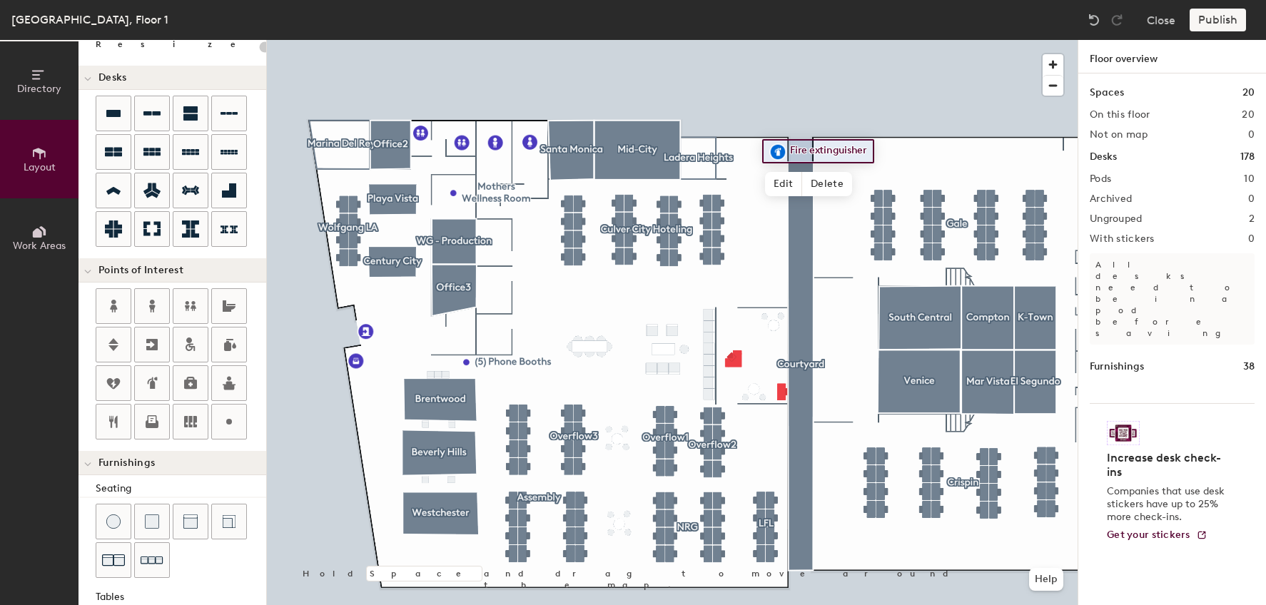
scroll to position [143, 0]
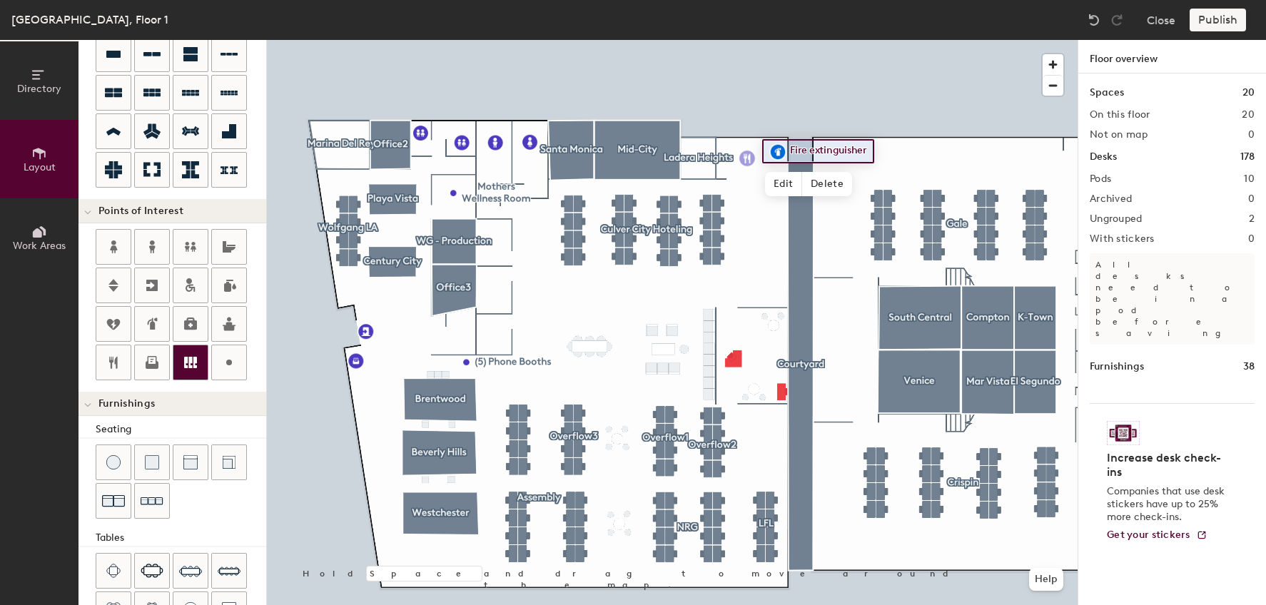
click at [747, 160] on div "Directory Layout Work Areas Layout Add space Resize Desks Points of Interest Fu…" at bounding box center [633, 322] width 1266 height 565
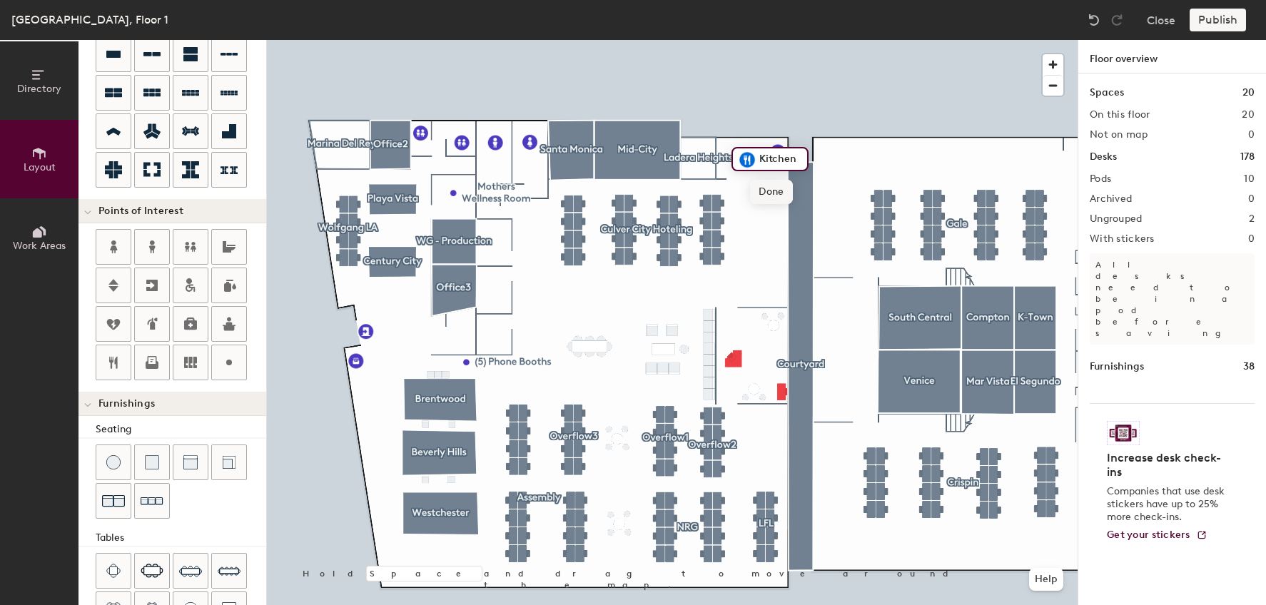
click at [773, 189] on span "Done" at bounding box center [771, 192] width 42 height 24
click at [799, 40] on div at bounding box center [672, 40] width 811 height 0
click at [761, 152] on div "Directory Layout Work Areas Layout Add space Resize Desks Points of Interest Fu…" at bounding box center [633, 322] width 1266 height 565
type input "20"
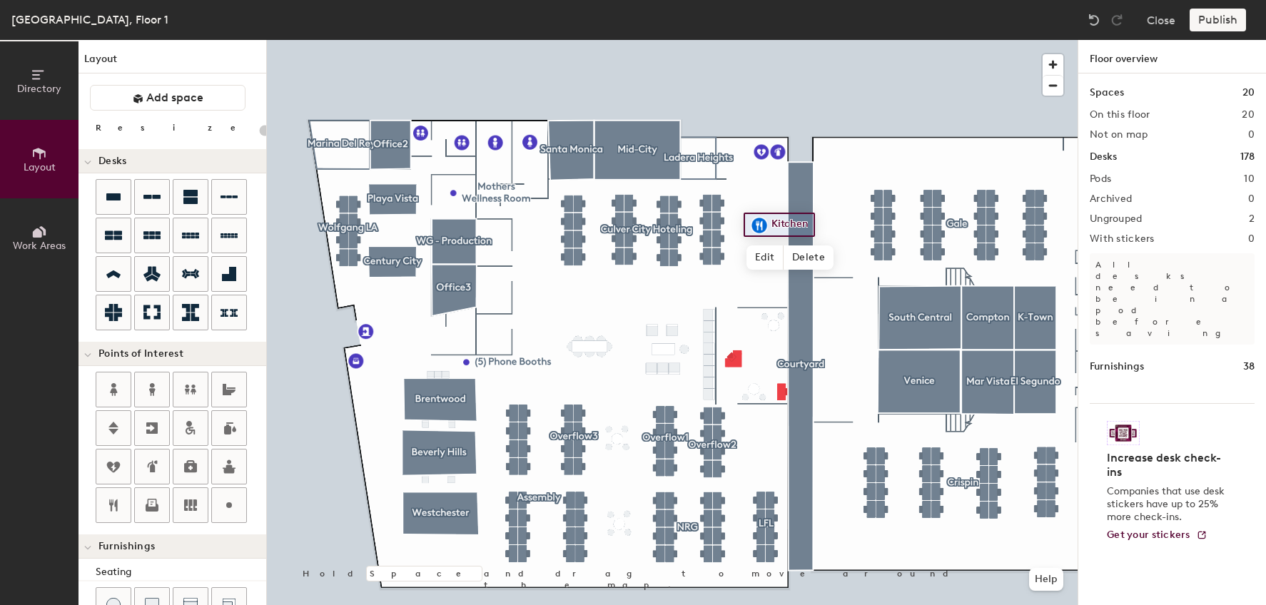
scroll to position [143, 0]
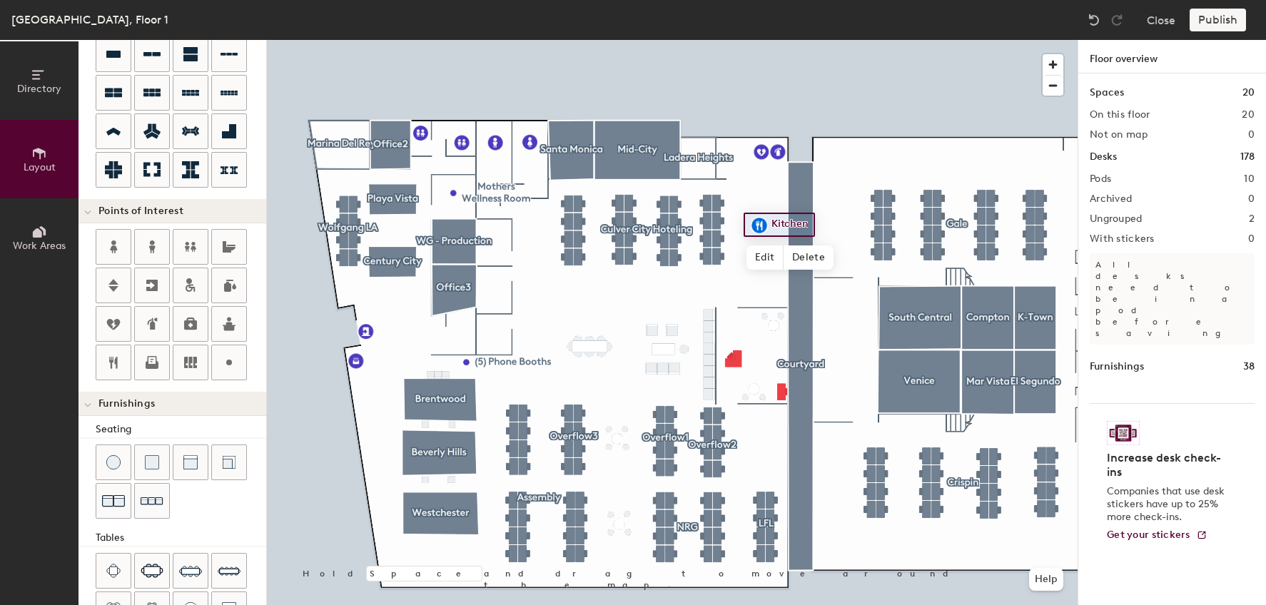
click at [1219, 16] on div "Publish" at bounding box center [1221, 20] width 65 height 23
click at [928, 40] on div at bounding box center [672, 40] width 811 height 0
click at [1231, 22] on div "Publish" at bounding box center [1221, 20] width 65 height 23
click at [1202, 19] on div "Publish" at bounding box center [1221, 20] width 65 height 23
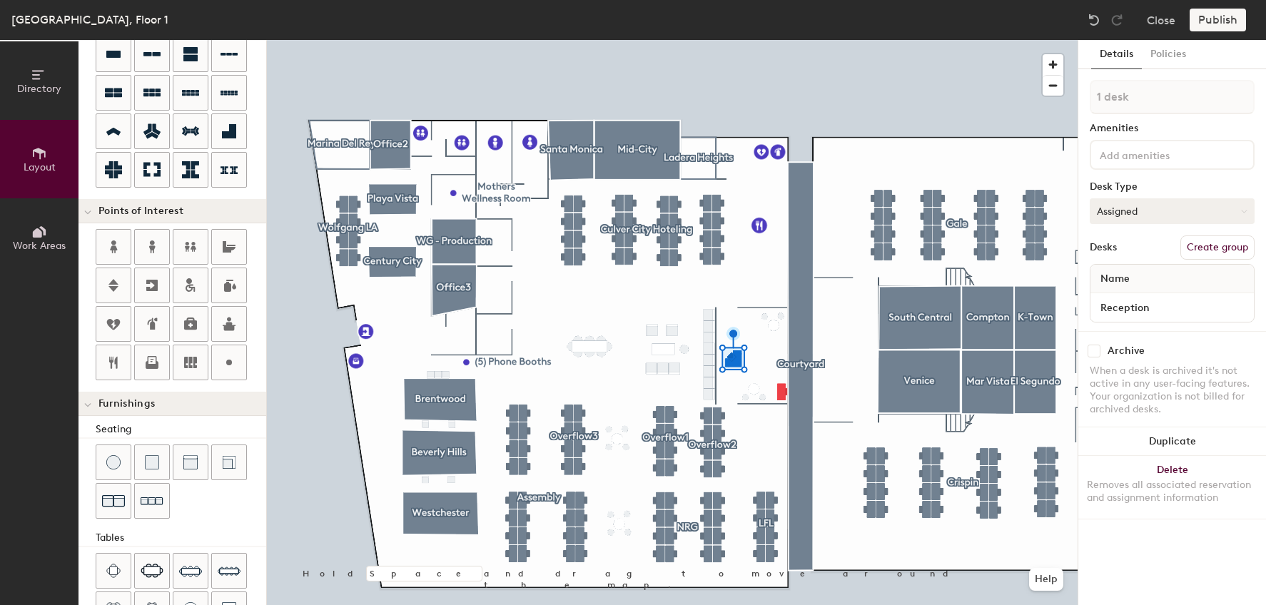
click at [1141, 205] on button "Assigned" at bounding box center [1171, 211] width 165 height 26
click at [1141, 203] on button "Assigned" at bounding box center [1171, 211] width 165 height 26
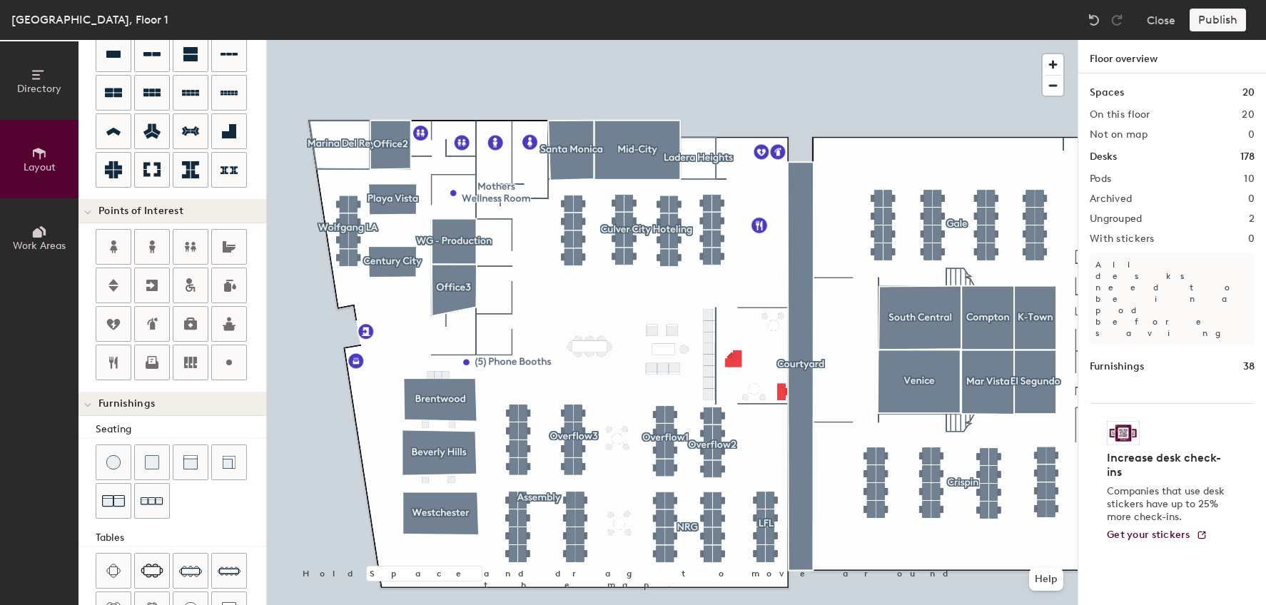
type input "100"
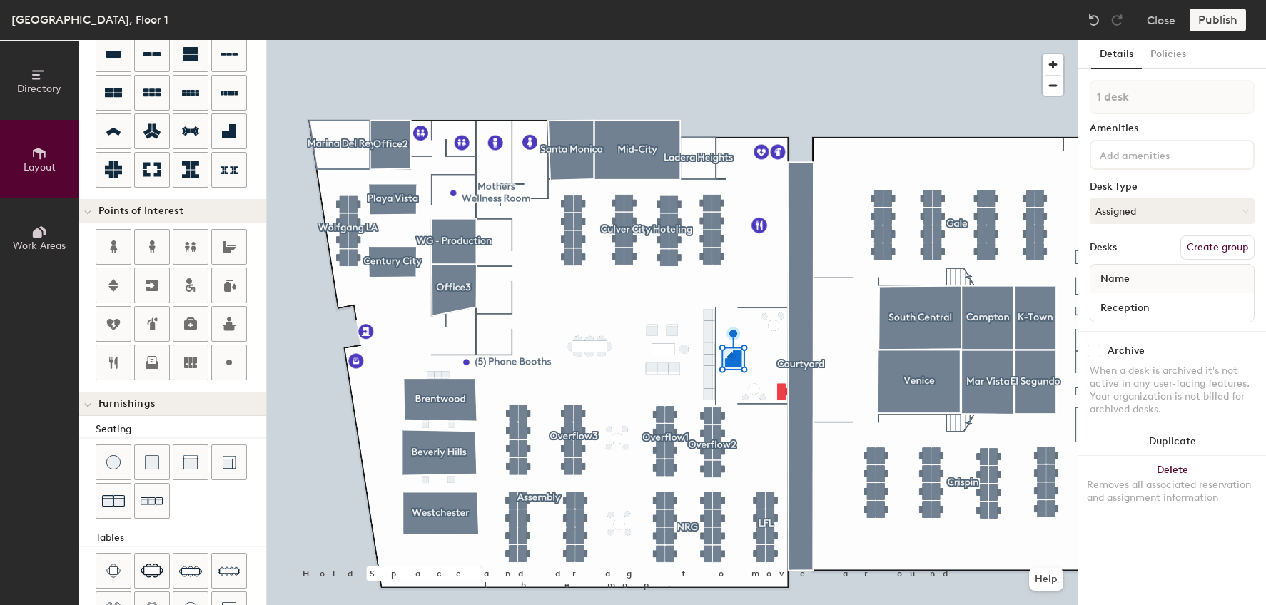
click at [1216, 245] on button "Create group" at bounding box center [1217, 247] width 74 height 24
click at [1147, 103] on input "Pod 11" at bounding box center [1171, 97] width 165 height 34
type input "Reception"
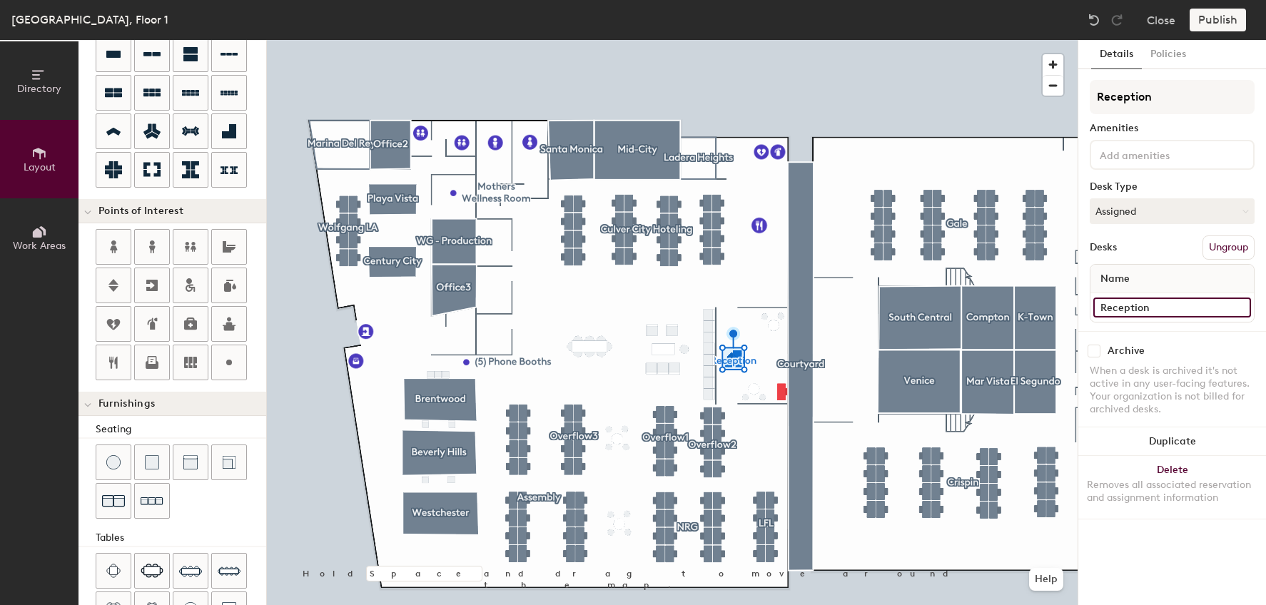
click at [1129, 300] on input "Reception" at bounding box center [1172, 308] width 158 height 20
type input "Office Manager"
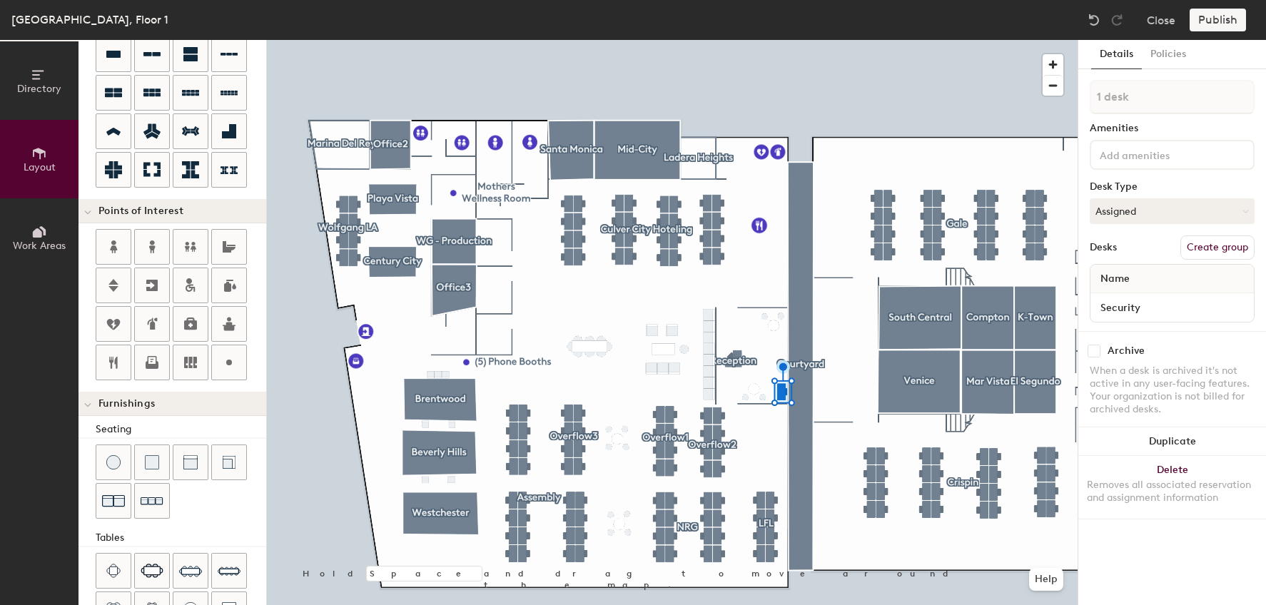
click at [1128, 292] on div "Name" at bounding box center [1171, 279] width 163 height 29
click at [1134, 303] on input "Security" at bounding box center [1172, 308] width 158 height 20
type input "[PERSON_NAME]"
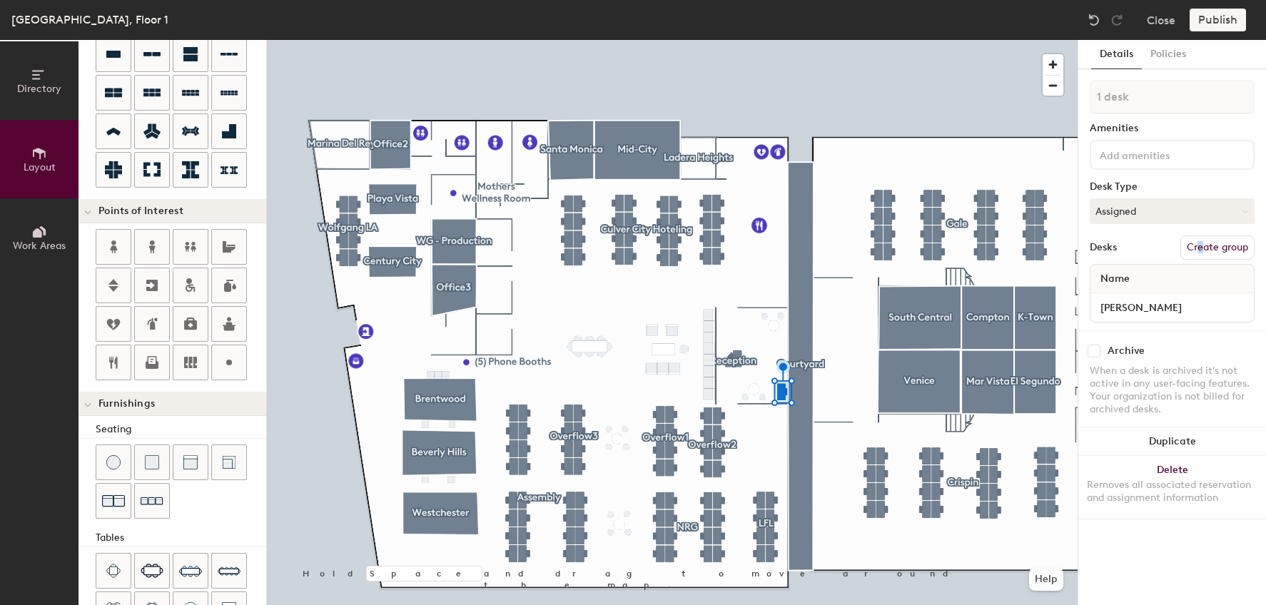
click at [1200, 232] on div "1 desk Amenities Desk Type Assigned Desks Create group Name [PERSON_NAME]" at bounding box center [1171, 205] width 165 height 251
click at [1213, 251] on button "Create group" at bounding box center [1217, 247] width 74 height 24
type input "P"
type input "Security"
click at [1208, 12] on button "Publish" at bounding box center [1217, 20] width 56 height 23
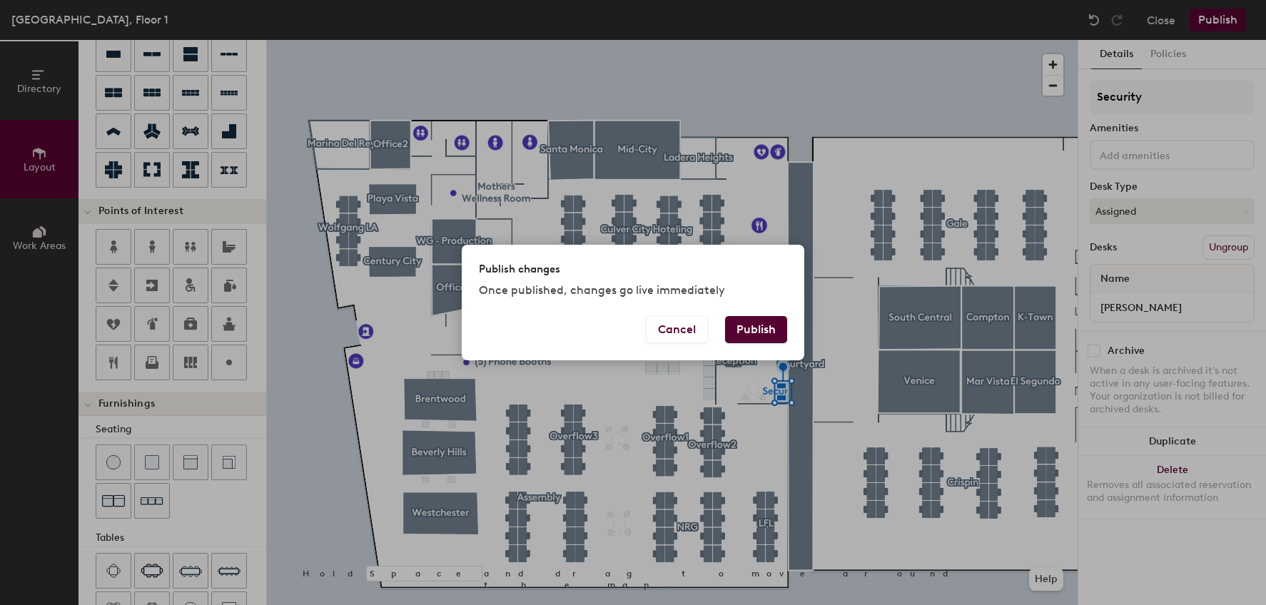
click at [753, 332] on button "Publish" at bounding box center [756, 329] width 62 height 27
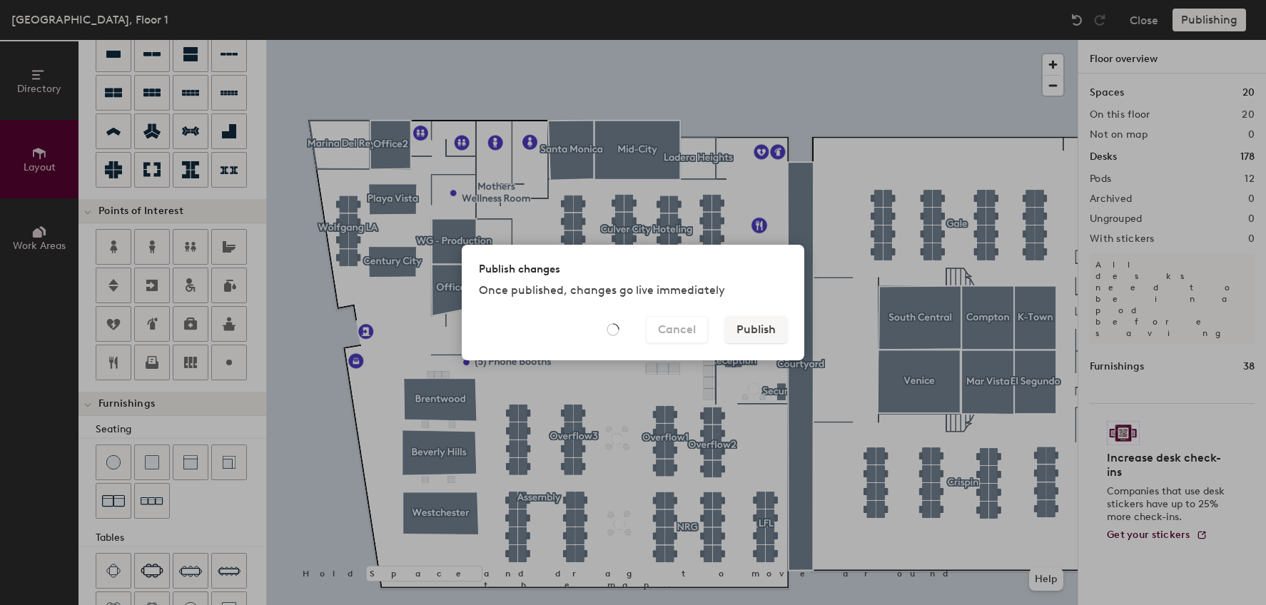
type input "20"
